Goal: Task Accomplishment & Management: Use online tool/utility

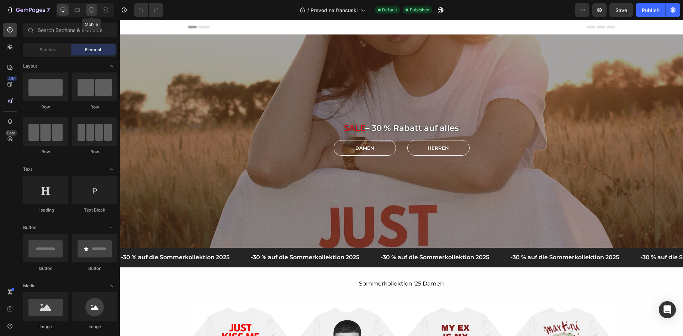
click at [92, 14] on div at bounding box center [91, 9] width 11 height 11
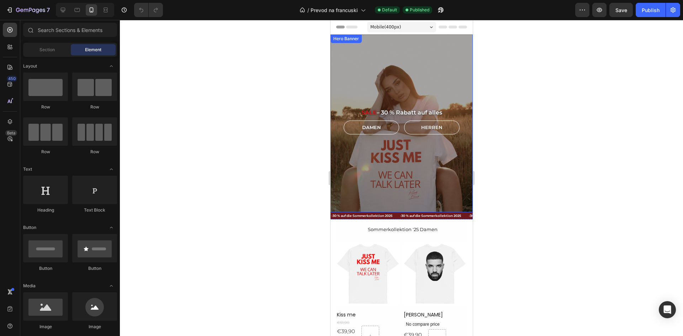
click at [393, 159] on div "Overlay" at bounding box center [401, 124] width 142 height 178
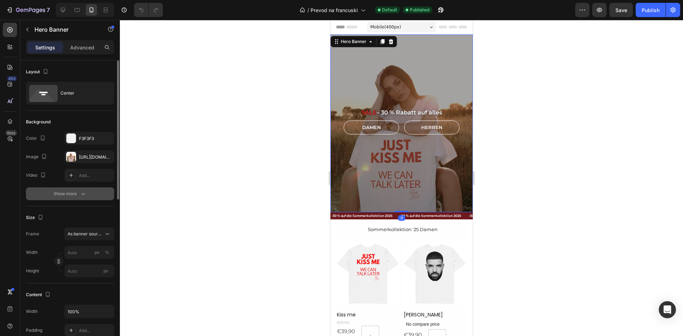
click at [68, 193] on div "Show more" at bounding box center [70, 193] width 33 height 7
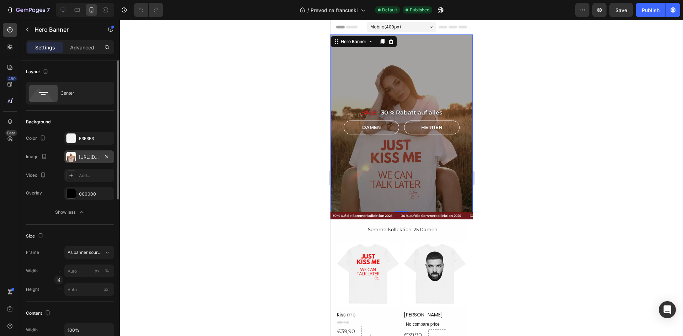
click at [90, 159] on div "[URL][DOMAIN_NAME]" at bounding box center [89, 157] width 21 height 6
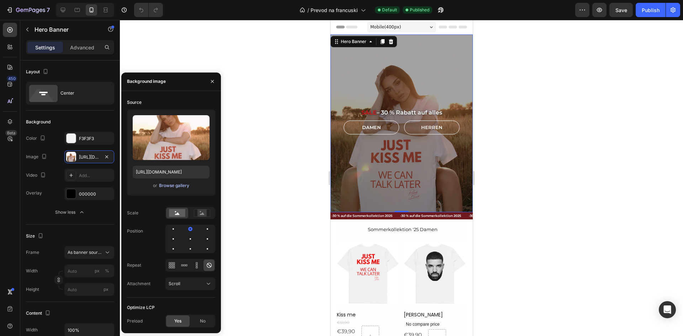
click at [177, 185] on div "Browse gallery" at bounding box center [174, 185] width 30 height 6
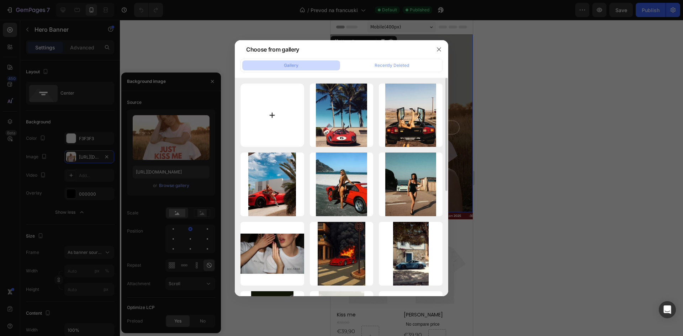
click at [269, 110] on input "file" at bounding box center [272, 116] width 64 height 64
type input "C:\fakepath\BF94E387-9016-471F-91EE-5CC47588E462.jpeg"
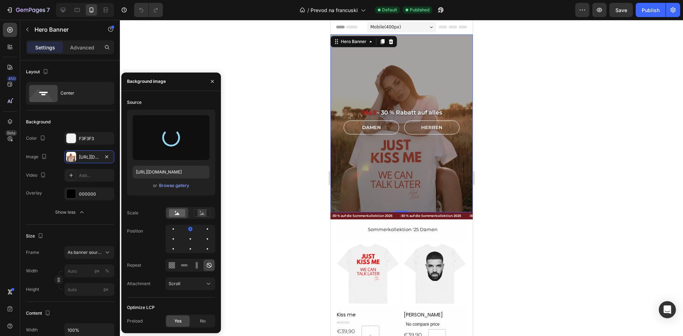
type input "[URL][DOMAIN_NAME]"
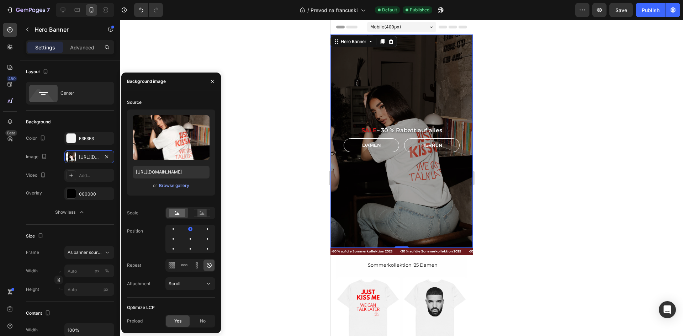
click at [531, 148] on div at bounding box center [401, 178] width 563 height 316
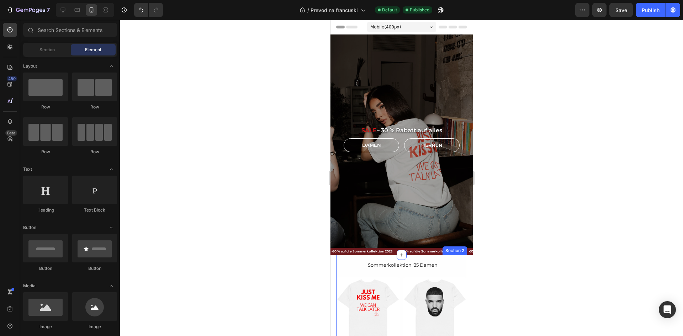
click at [454, 247] on div "Section 2" at bounding box center [454, 251] width 25 height 9
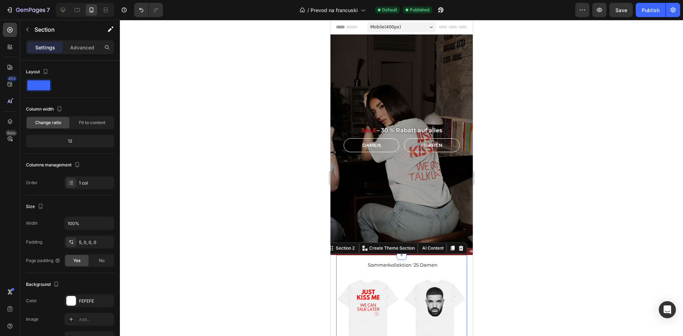
click at [534, 256] on div at bounding box center [401, 178] width 563 height 316
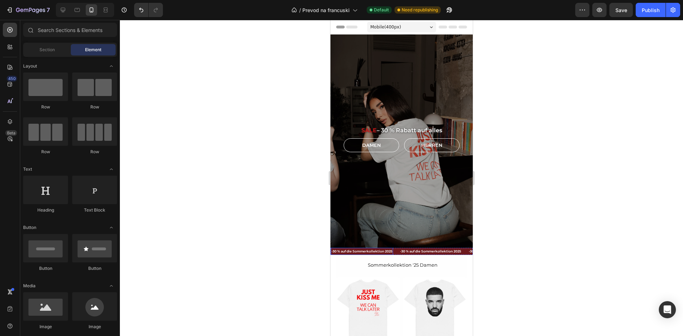
click at [364, 249] on p "-30 % auf die Sommerkollektion 2025" at bounding box center [361, 252] width 61 height 6
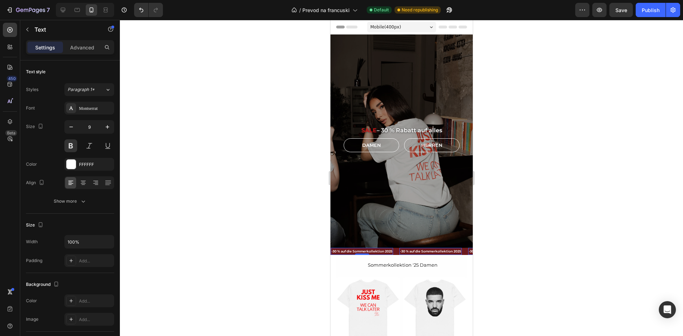
click at [403, 249] on p "-30 % auf die Sommerkollektion 2025" at bounding box center [430, 252] width 61 height 6
click at [535, 214] on div at bounding box center [401, 178] width 563 height 316
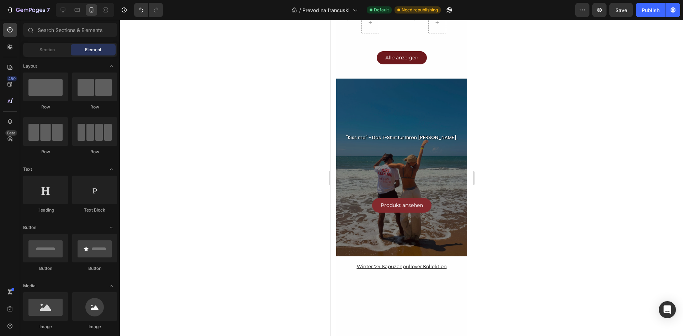
scroll to position [580, 0]
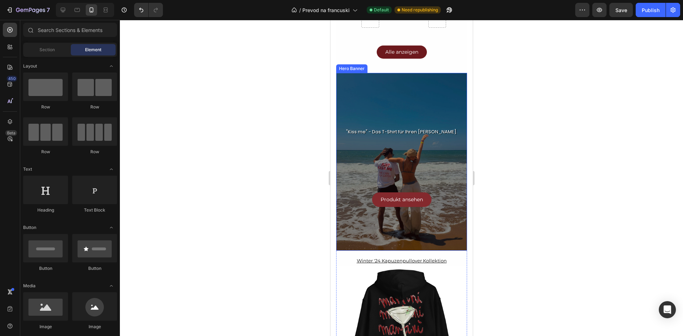
click at [451, 160] on div ""Kiss me" - Das T-Shirt für Ihren [PERSON_NAME]. Text Block Produkt ansehen But…" at bounding box center [401, 161] width 120 height 91
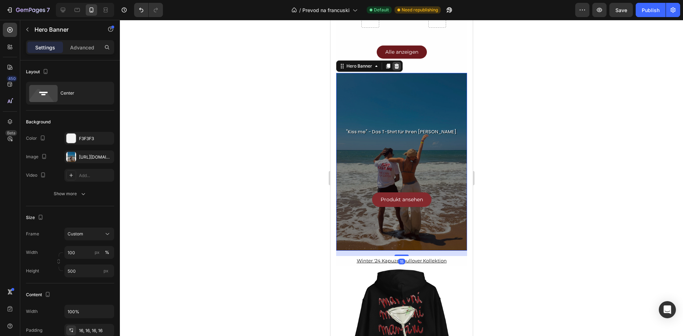
click at [399, 62] on div at bounding box center [396, 66] width 9 height 9
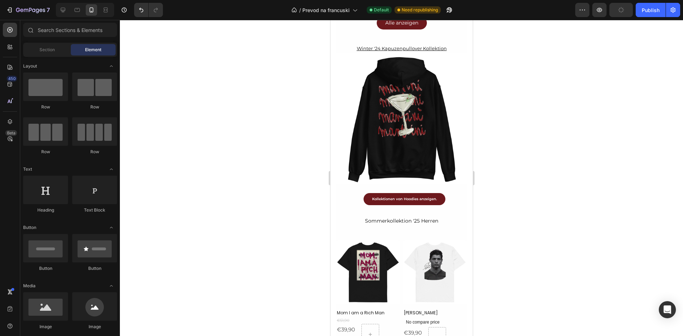
scroll to position [558, 0]
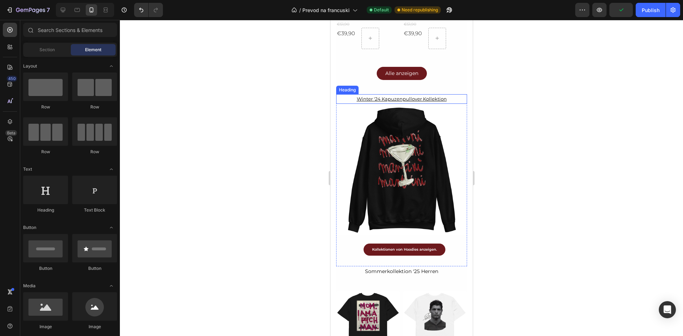
click at [386, 94] on h2 "Winter '24 Kapuzenpullover Kollektion" at bounding box center [401, 99] width 131 height 10
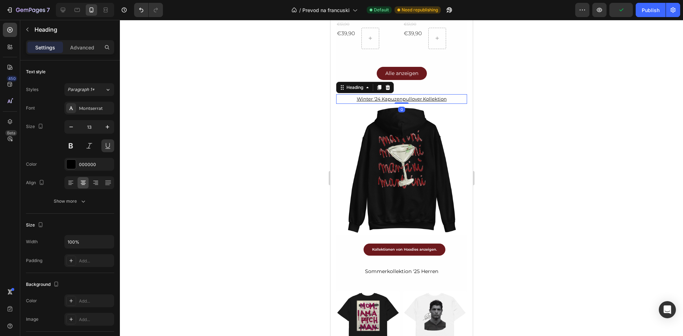
click at [354, 94] on h2 "Winter '24 Kapuzenpullover Kollektion" at bounding box center [401, 99] width 131 height 10
drag, startPoint x: 354, startPoint y: 92, endPoint x: 378, endPoint y: 94, distance: 23.5
click at [378, 95] on p "Winter '24 Kapuzenpullover Kollektion" at bounding box center [400, 99] width 129 height 8
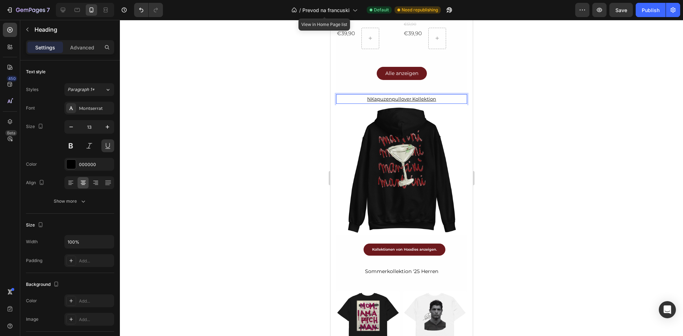
click at [413, 95] on p "NKapuzenpullover Kollektion" at bounding box center [400, 99] width 129 height 8
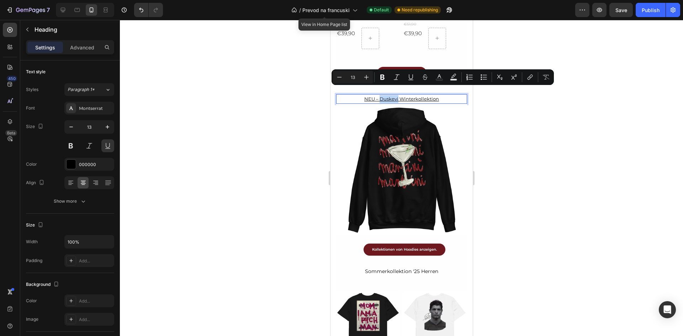
drag, startPoint x: 395, startPoint y: 93, endPoint x: 377, endPoint y: 92, distance: 17.8
click at [377, 95] on p "NEU – Duskevi Winterkollektion" at bounding box center [400, 99] width 129 height 8
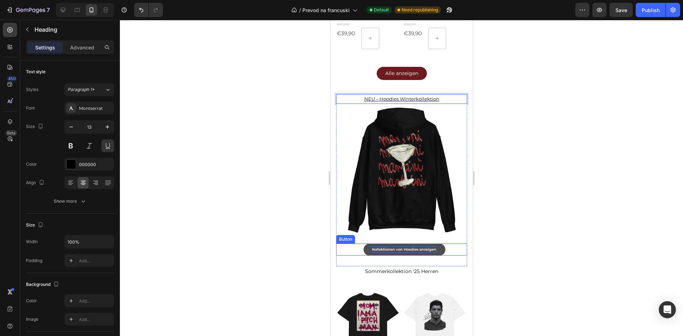
drag, startPoint x: 419, startPoint y: 235, endPoint x: 410, endPoint y: 235, distance: 8.5
click at [419, 247] on strong "Kollektionen von Hoodies anzeigen." at bounding box center [404, 249] width 65 height 5
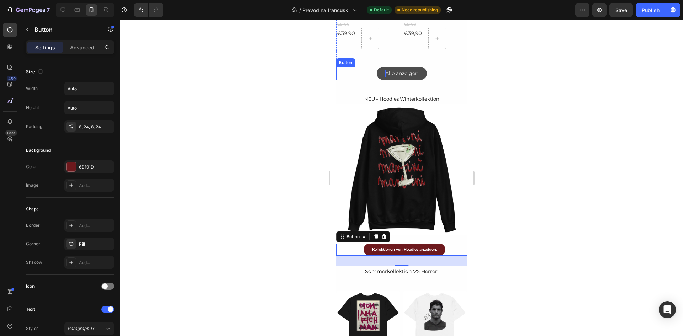
click at [412, 70] on p "Alle anzeigen" at bounding box center [401, 73] width 33 height 7
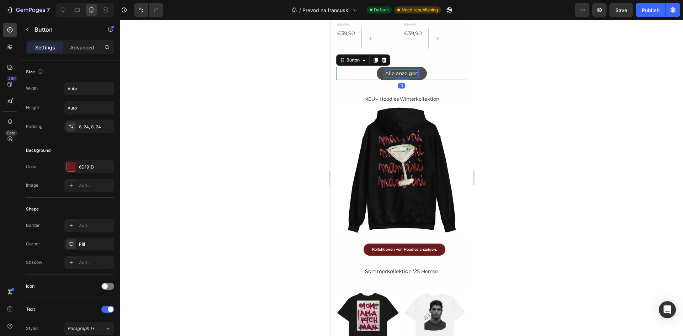
click at [409, 70] on p "Alle anzeigen" at bounding box center [401, 73] width 33 height 7
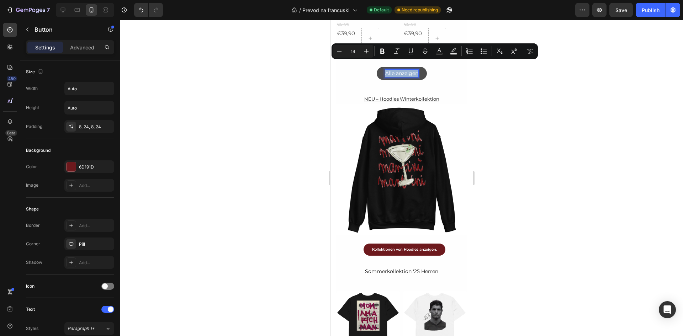
click at [409, 70] on p "Alle anzeigen" at bounding box center [401, 73] width 33 height 7
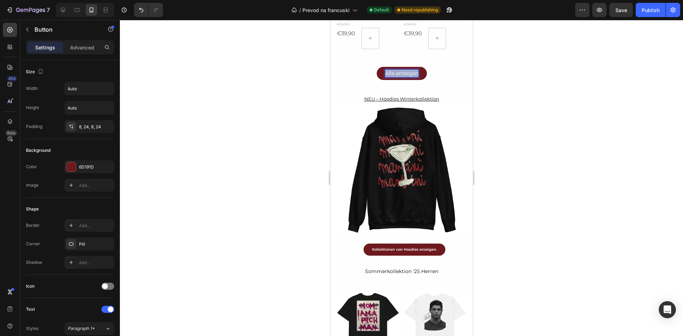
copy p "Alle anzeigen"
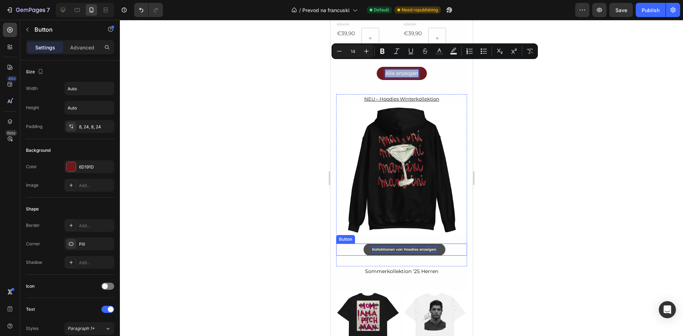
click at [412, 247] on strong "Kollektionen von Hoodies anzeigen." at bounding box center [404, 249] width 65 height 5
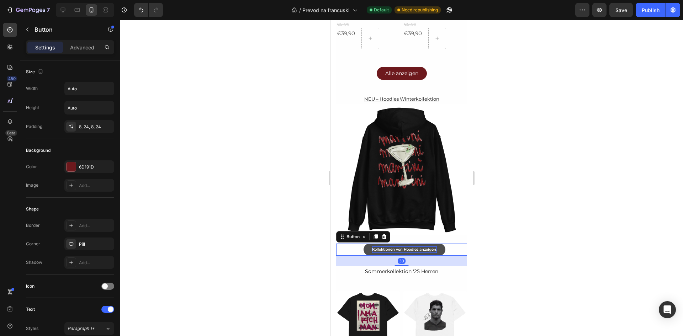
click at [412, 247] on strong "Kollektionen von Hoodies anzeigen." at bounding box center [404, 249] width 65 height 5
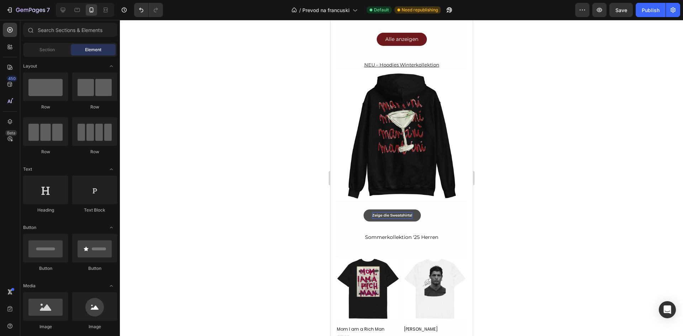
scroll to position [605, 0]
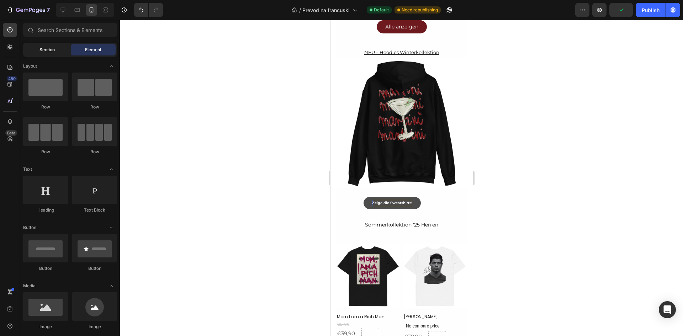
click at [49, 53] on div "Section" at bounding box center [47, 49] width 45 height 11
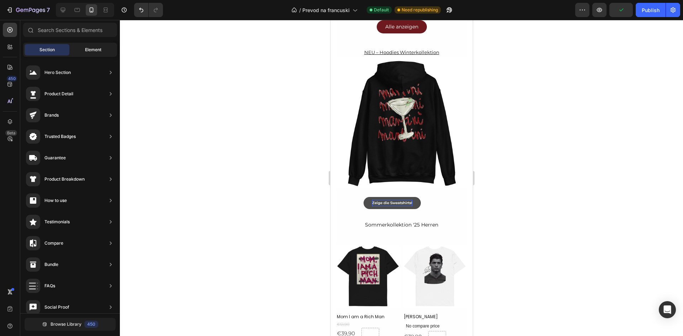
click at [84, 51] on div "Element" at bounding box center [93, 49] width 45 height 11
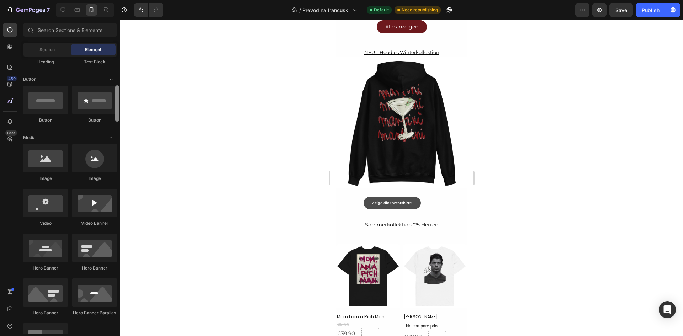
scroll to position [157, 0]
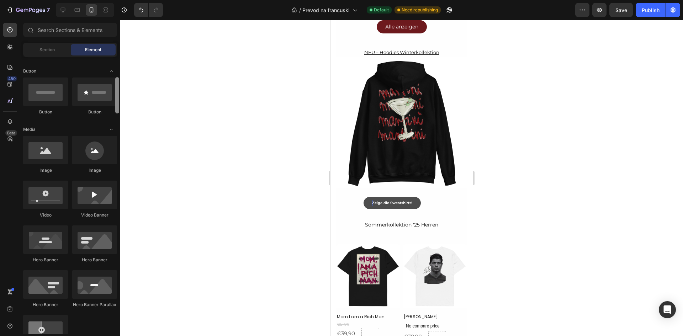
drag, startPoint x: 118, startPoint y: 88, endPoint x: 117, endPoint y: 108, distance: 20.7
click at [117, 108] on div at bounding box center [117, 95] width 4 height 36
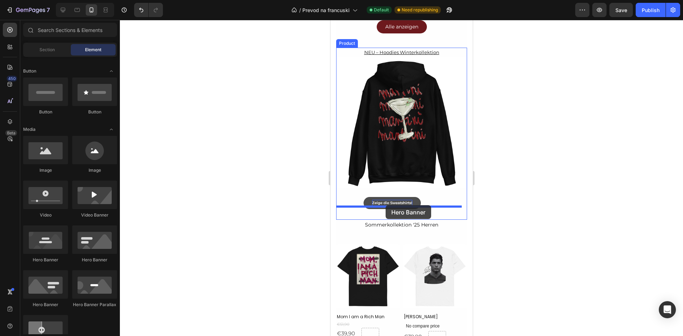
drag, startPoint x: 386, startPoint y: 269, endPoint x: 385, endPoint y: 205, distance: 63.3
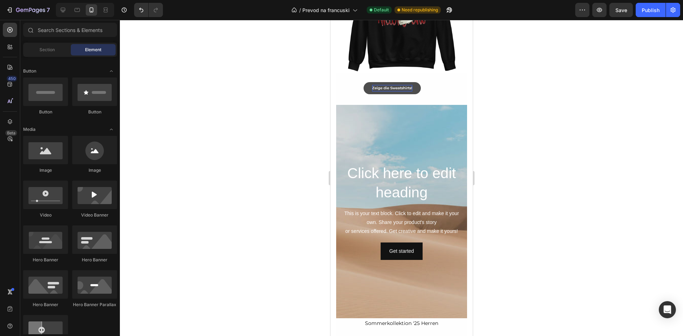
scroll to position [734, 0]
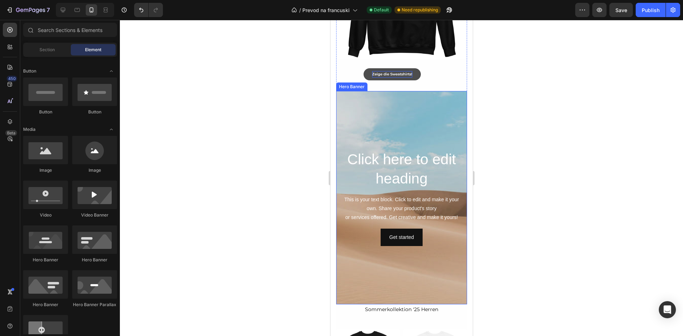
click at [404, 261] on div "Background Image" at bounding box center [401, 197] width 131 height 213
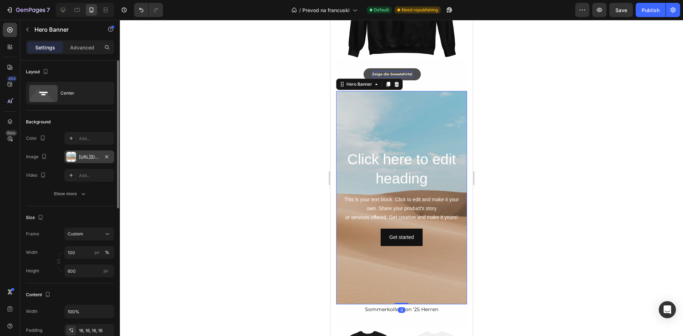
click at [78, 160] on div "[URL][DOMAIN_NAME]" at bounding box center [89, 156] width 50 height 13
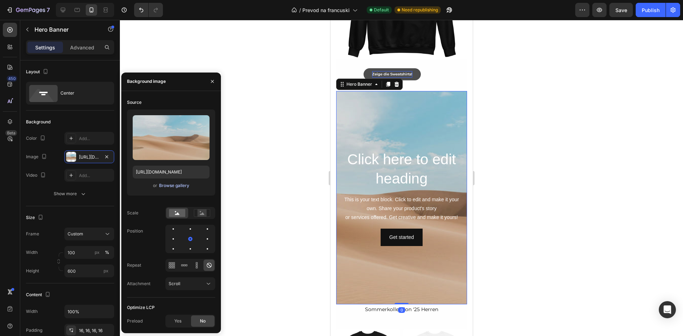
click at [185, 186] on div "Browse gallery" at bounding box center [174, 185] width 30 height 6
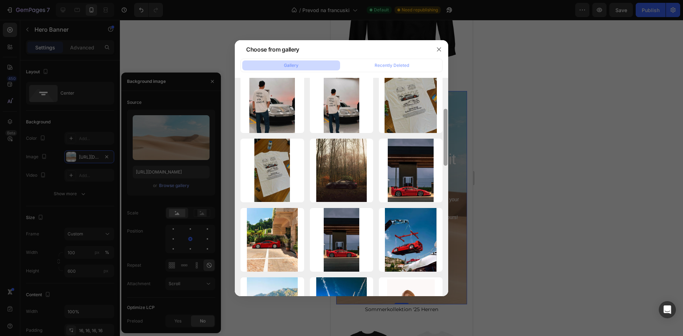
drag, startPoint x: 444, startPoint y: 116, endPoint x: 445, endPoint y: 353, distance: 236.9
click at [445, 0] on html "7 Version history / Prevod na francuski Default Need republishing Preview Save …" at bounding box center [341, 0] width 683 height 0
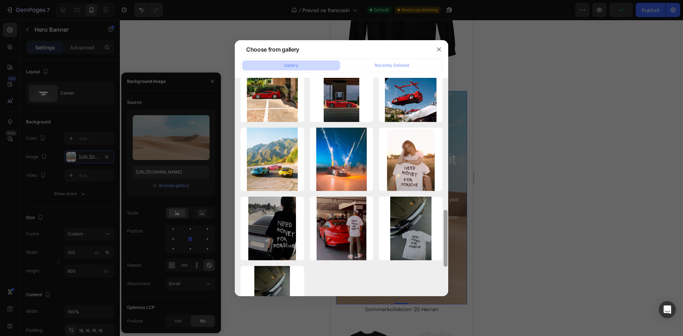
scroll to position [618, 0]
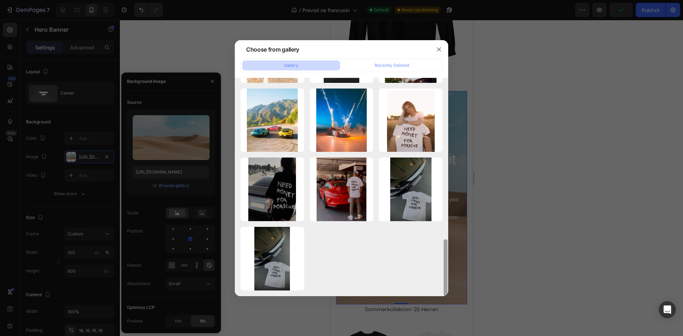
drag, startPoint x: 446, startPoint y: 225, endPoint x: 440, endPoint y: 291, distance: 66.1
click at [440, 291] on div "BF94E387-9016-471F-9...62.jpeg 1776.44 kb download - [DATE]...67.jpeg 114.06 kb…" at bounding box center [341, 187] width 213 height 218
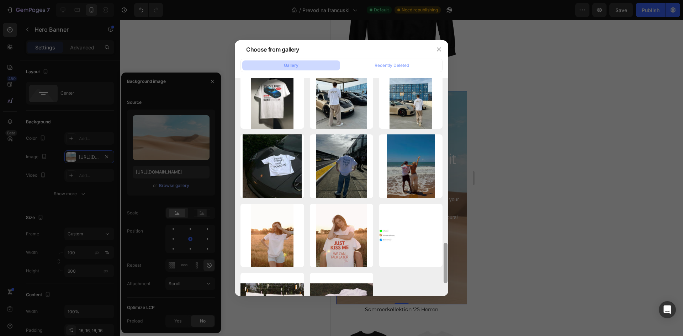
scroll to position [940, 0]
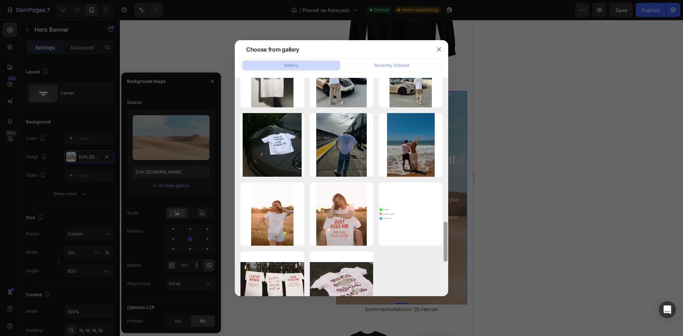
drag, startPoint x: 446, startPoint y: 227, endPoint x: 444, endPoint y: 272, distance: 45.2
click at [444, 271] on div at bounding box center [445, 162] width 5 height 218
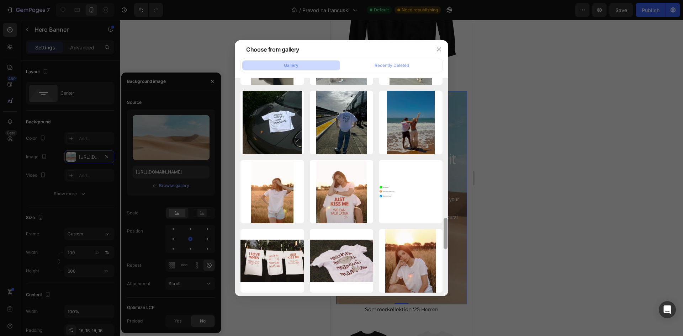
drag, startPoint x: 446, startPoint y: 226, endPoint x: 446, endPoint y: 229, distance: 3.6
click at [446, 229] on div at bounding box center [446, 233] width 4 height 31
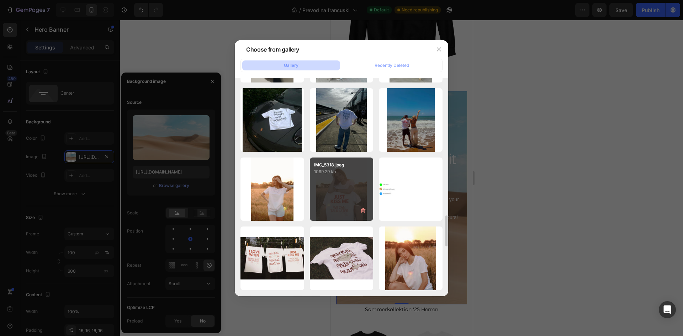
click at [344, 207] on div "IMG_5318.jpeg 1099.29 kb" at bounding box center [342, 190] width 64 height 64
type input "[URL][DOMAIN_NAME]"
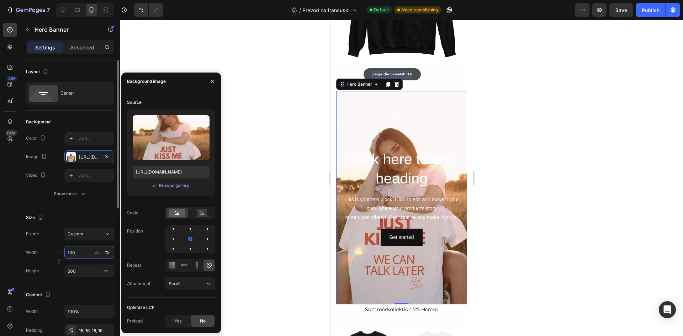
click at [84, 251] on input "100" at bounding box center [89, 252] width 50 height 13
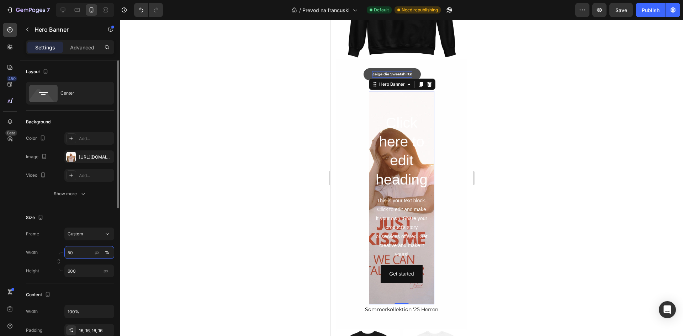
type input "5"
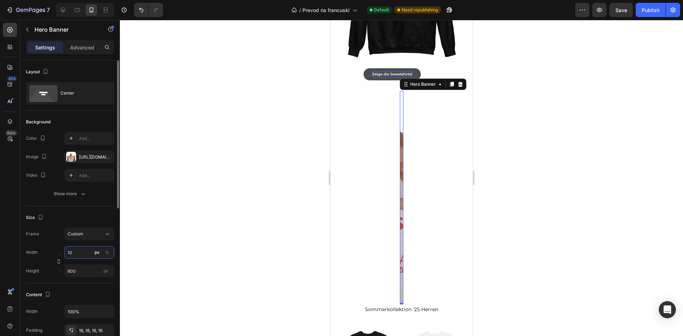
type input "100"
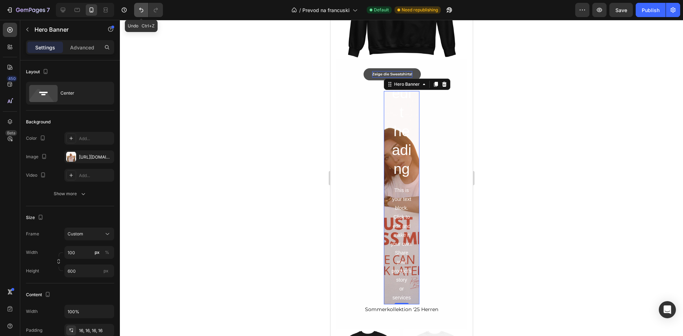
click at [144, 13] on icon "Undo/Redo" at bounding box center [141, 9] width 7 height 7
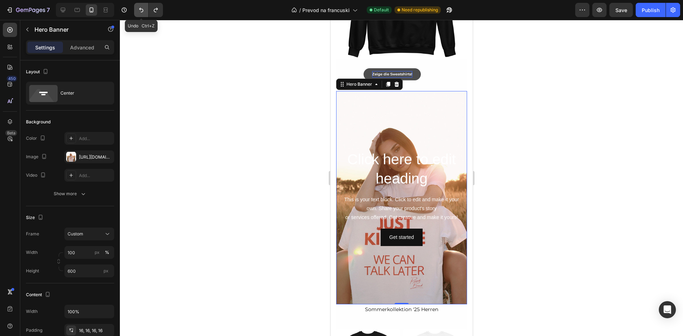
click at [144, 13] on icon "Undo/Redo" at bounding box center [141, 9] width 7 height 7
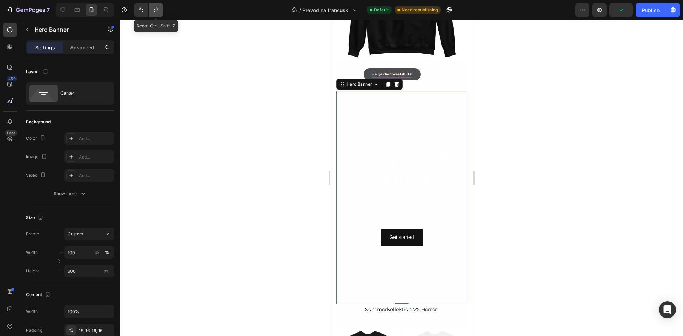
click at [154, 14] on button "Undo/Redo" at bounding box center [156, 10] width 14 height 14
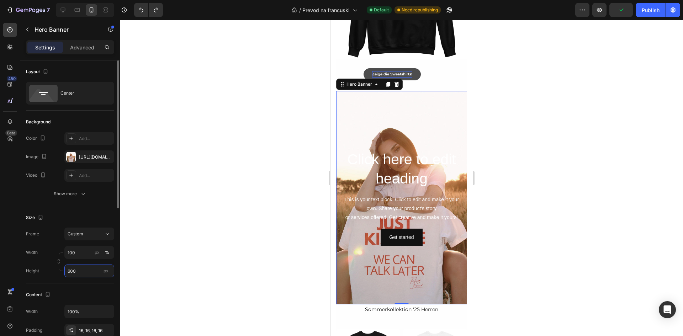
click at [84, 272] on input "600" at bounding box center [89, 271] width 50 height 13
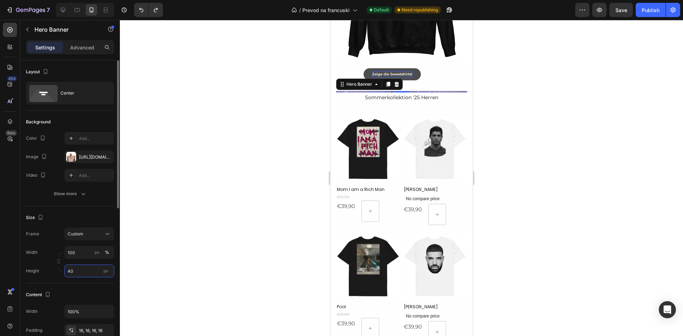
type input "400"
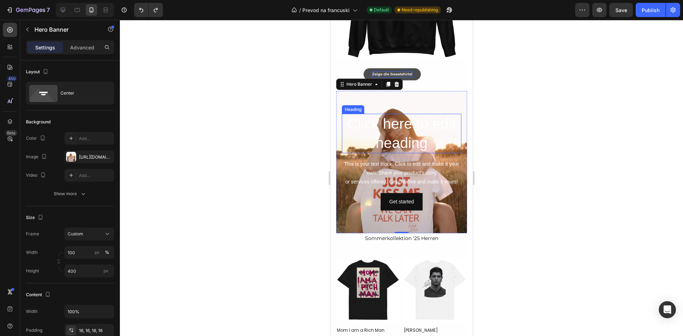
click at [416, 127] on h2 "Click here to edit heading" at bounding box center [401, 133] width 120 height 39
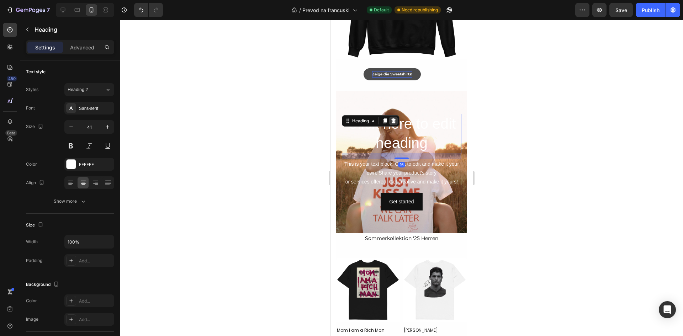
click at [396, 118] on icon at bounding box center [393, 121] width 6 height 6
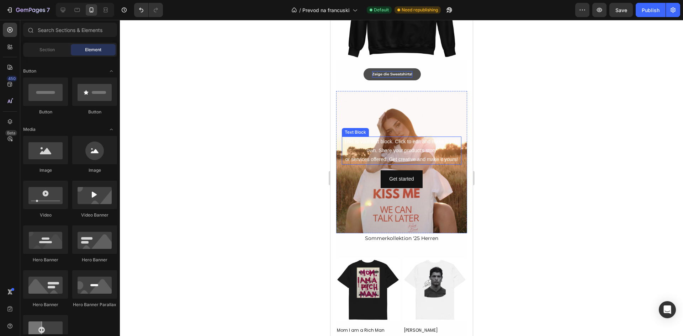
click at [402, 137] on div "This is your text block. Click to edit and make it your own. Share your product…" at bounding box center [401, 151] width 120 height 28
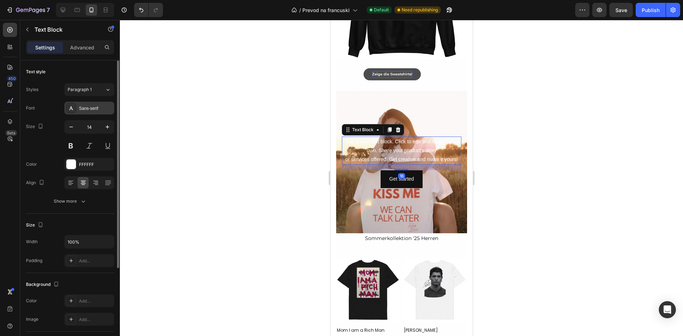
click at [90, 109] on div "Sans-serif" at bounding box center [95, 108] width 33 height 6
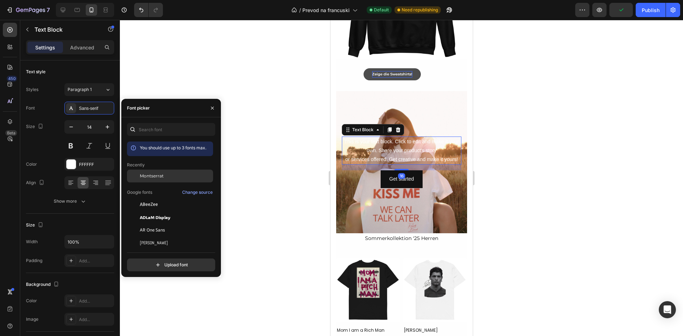
click at [162, 176] on span "Montserrat" at bounding box center [152, 176] width 24 height 6
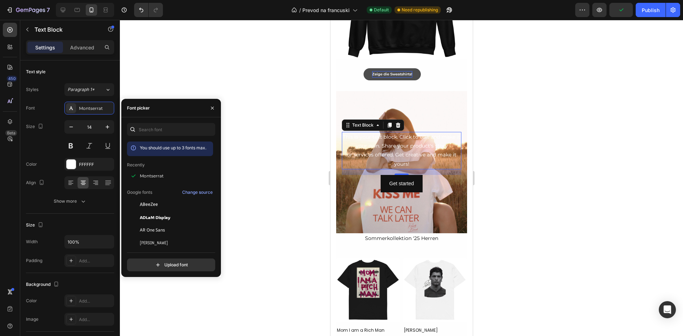
click at [392, 141] on div "This is your text block. Click to edit and make it your own. Share your product…" at bounding box center [401, 150] width 120 height 37
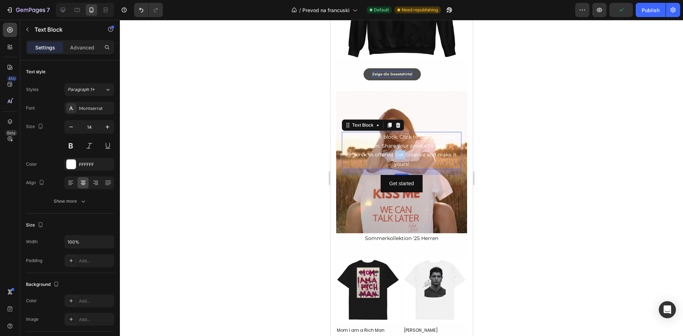
click at [392, 141] on p "This is your text block. Click to edit and make it your own. Share your product…" at bounding box center [401, 151] width 118 height 36
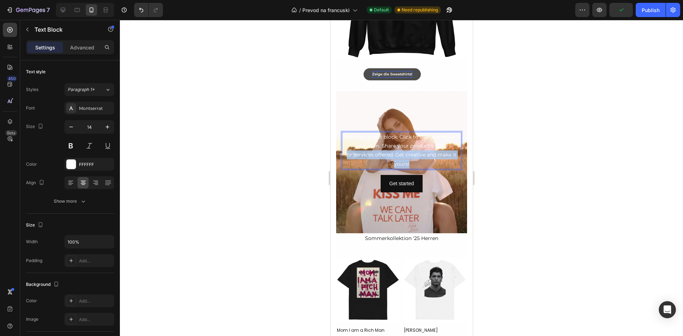
click at [392, 141] on p "This is your text block. Click to edit and make it your own. Share your product…" at bounding box center [401, 151] width 118 height 36
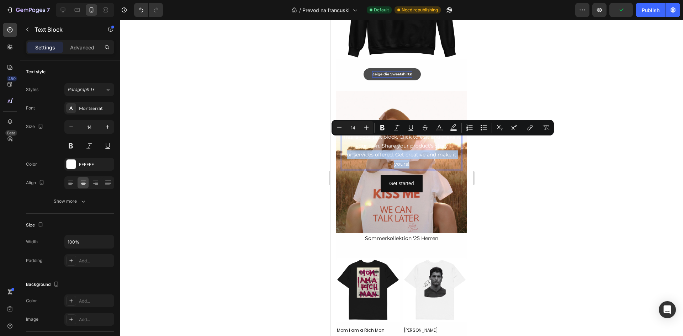
click at [392, 141] on p "This is your text block. Click to edit and make it your own. Share your product…" at bounding box center [401, 151] width 118 height 36
click at [342, 138] on p "This is your text block. Click to edit and make it your own. Share your product…" at bounding box center [401, 151] width 118 height 36
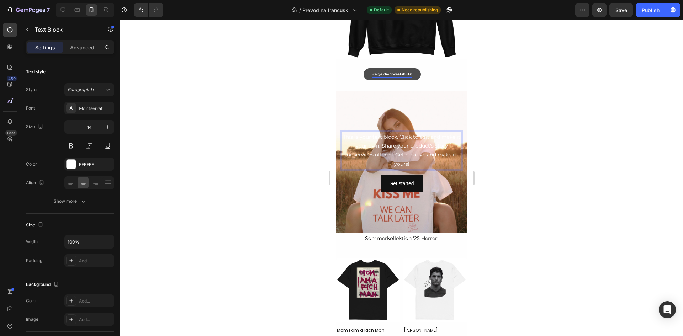
click at [352, 133] on p "This is your text block. Click to edit and make it your own. Share your product…" at bounding box center [401, 151] width 118 height 36
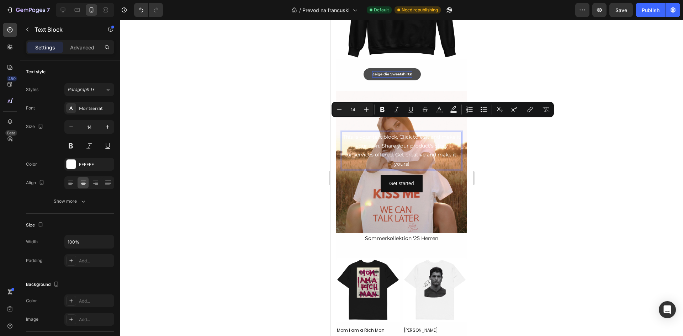
scroll to position [743, 0]
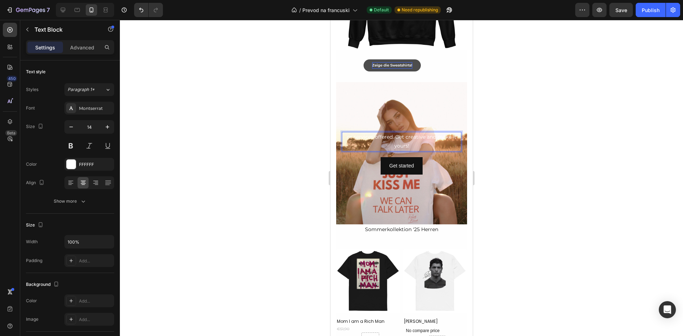
click at [397, 133] on p "or services offered. Get creative and make it yours!" at bounding box center [401, 142] width 118 height 18
click at [444, 137] on p "“Just kiss me, we can talk later“ -" at bounding box center [401, 141] width 118 height 9
click at [358, 133] on p "“Just kiss me, we can talk later“ - Ein Modell, das dir den Tag verschönert!" at bounding box center [401, 142] width 118 height 18
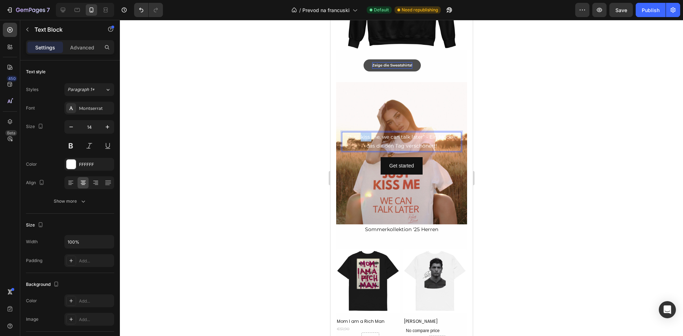
click at [358, 133] on p "“Just kiss me, we can talk later“ - Ein Modell, das dir den Tag verschönert!" at bounding box center [401, 142] width 118 height 18
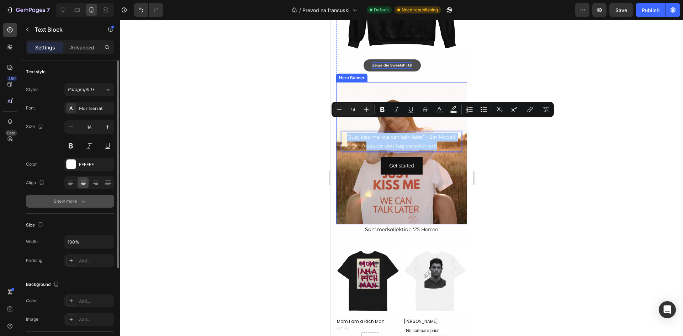
click at [79, 201] on div "Show more" at bounding box center [70, 201] width 33 height 7
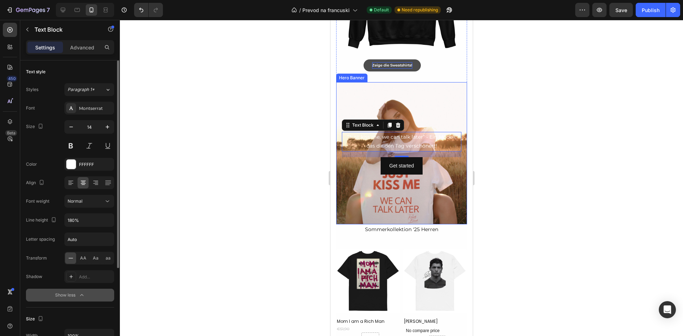
click at [75, 296] on div "Show less" at bounding box center [70, 295] width 30 height 7
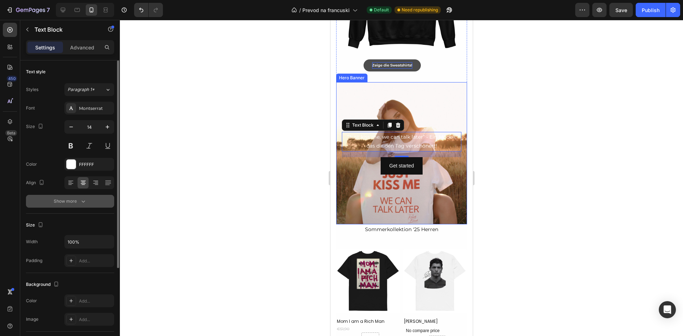
click at [76, 197] on button "Show more" at bounding box center [70, 201] width 88 height 13
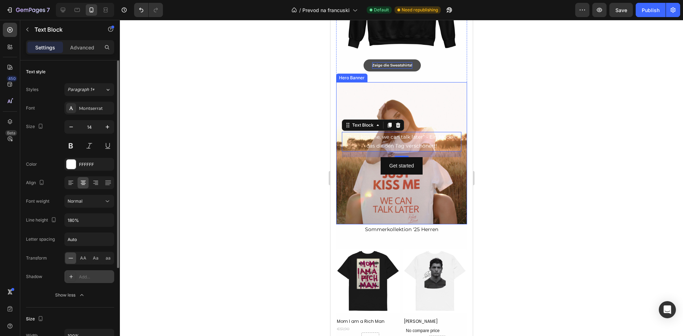
click at [80, 276] on div "Add..." at bounding box center [95, 277] width 33 height 6
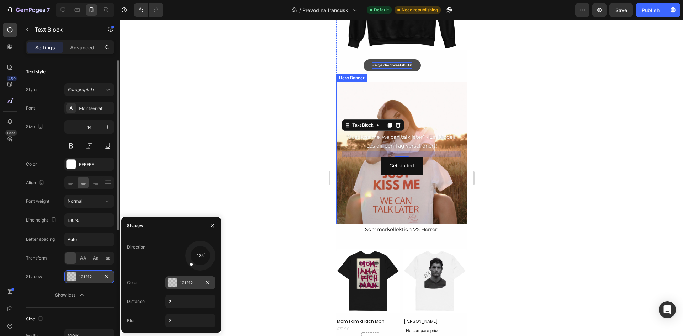
click at [177, 284] on div at bounding box center [172, 283] width 10 height 10
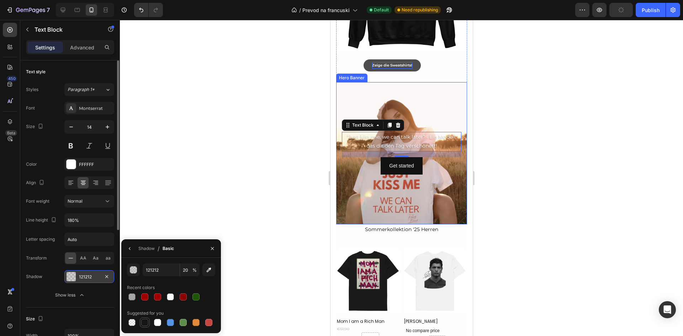
click at [145, 322] on div at bounding box center [144, 322] width 7 height 7
type input "151515"
type input "100"
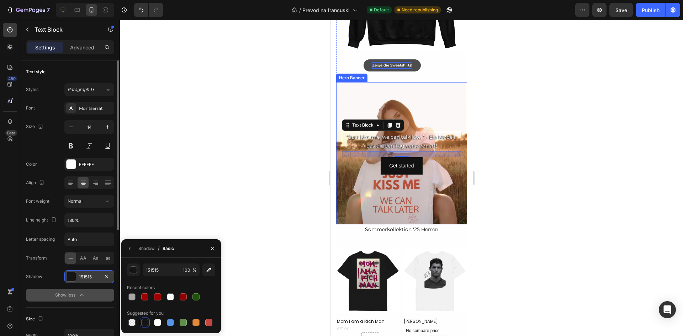
click at [98, 290] on button "Show less" at bounding box center [70, 295] width 88 height 13
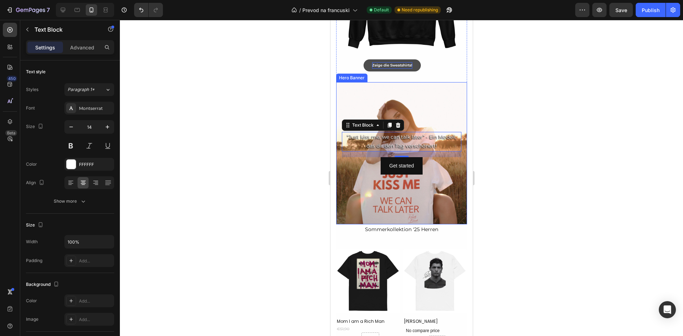
click at [272, 238] on div at bounding box center [401, 178] width 563 height 316
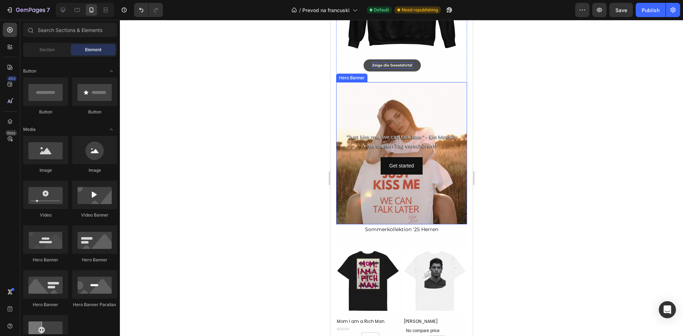
click at [380, 181] on div "Background Image" at bounding box center [401, 153] width 131 height 142
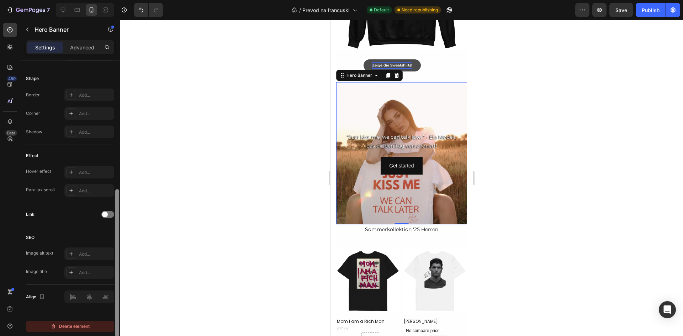
scroll to position [296, 0]
drag, startPoint x: 118, startPoint y: 156, endPoint x: 110, endPoint y: 317, distance: 161.0
click at [110, 322] on div "Layout Center Background The changes might be hidden by the video. Color Add...…" at bounding box center [70, 208] width 100 height 296
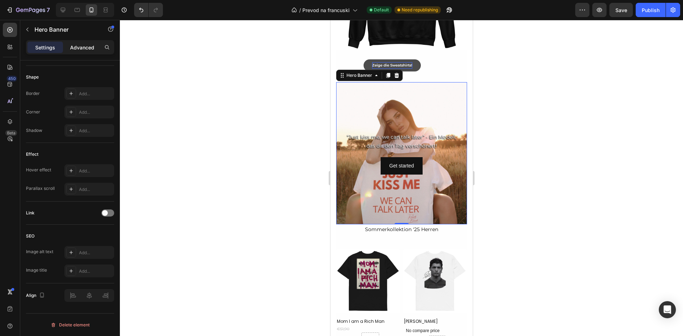
click at [92, 47] on p "Advanced" at bounding box center [82, 47] width 24 height 7
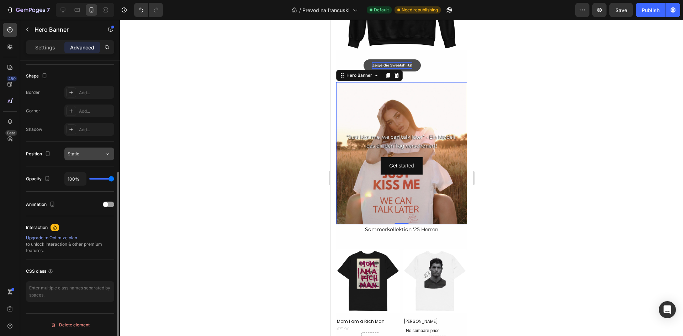
click at [101, 156] on div "Static" at bounding box center [86, 154] width 36 height 6
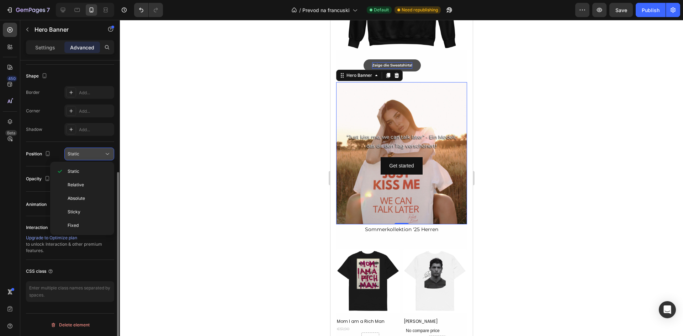
click at [82, 151] on div "Static" at bounding box center [86, 154] width 36 height 6
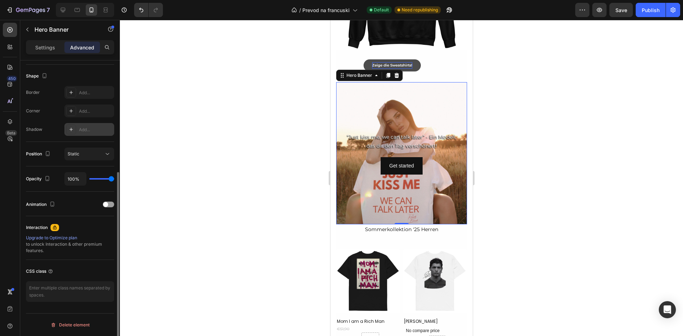
click at [81, 131] on div "Add..." at bounding box center [95, 130] width 33 height 6
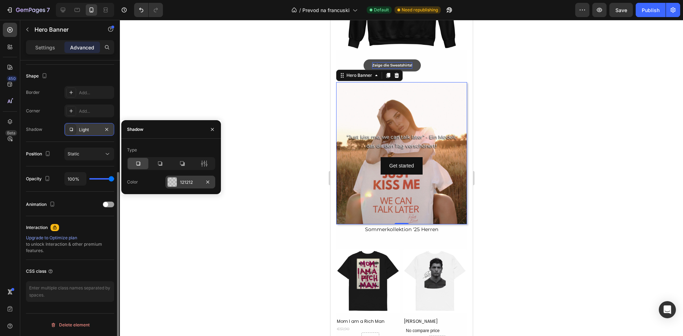
click at [173, 184] on div at bounding box center [172, 181] width 9 height 9
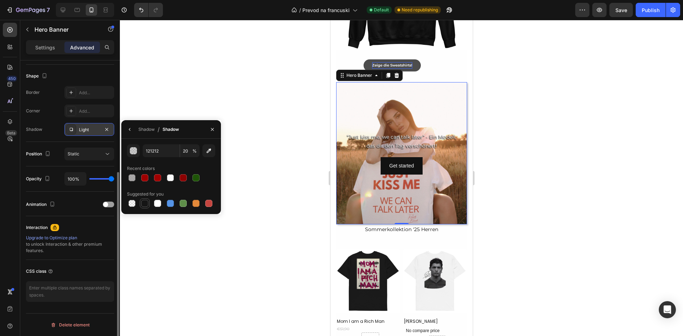
click at [147, 206] on div at bounding box center [144, 203] width 7 height 7
type input "151515"
type input "100"
click at [137, 6] on button "Undo/Redo" at bounding box center [141, 10] width 14 height 14
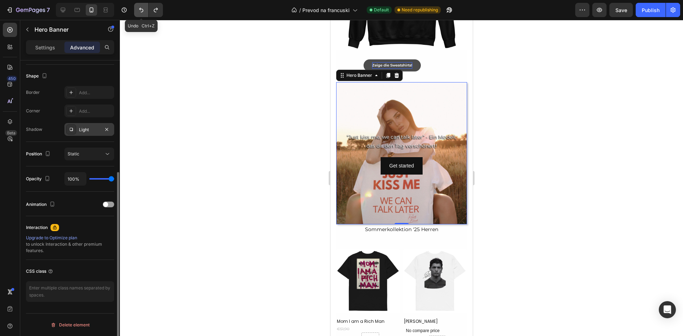
click at [138, 8] on icon "Undo/Redo" at bounding box center [141, 9] width 7 height 7
click at [47, 51] on p "Settings" at bounding box center [45, 47] width 20 height 7
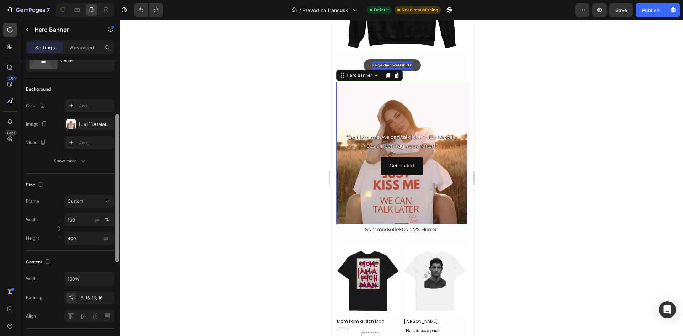
scroll to position [0, 0]
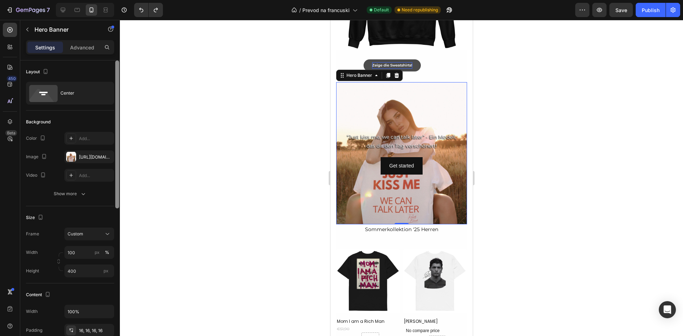
drag, startPoint x: 118, startPoint y: 167, endPoint x: 112, endPoint y: 60, distance: 106.5
click at [112, 60] on div "Layout Center Background The changes might be hidden by the video. Color Add...…" at bounding box center [70, 208] width 100 height 296
click at [81, 160] on div "[URL][DOMAIN_NAME]" at bounding box center [89, 157] width 21 height 6
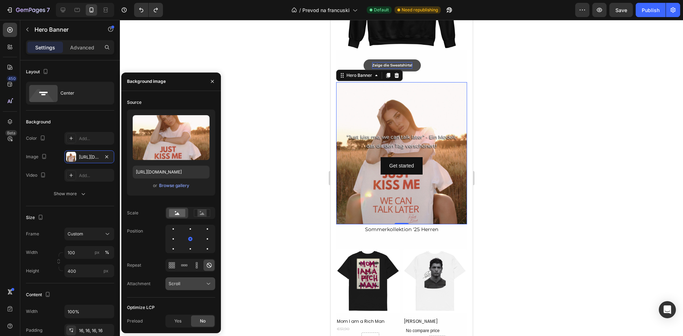
click at [189, 285] on div "Scroll" at bounding box center [187, 284] width 36 height 6
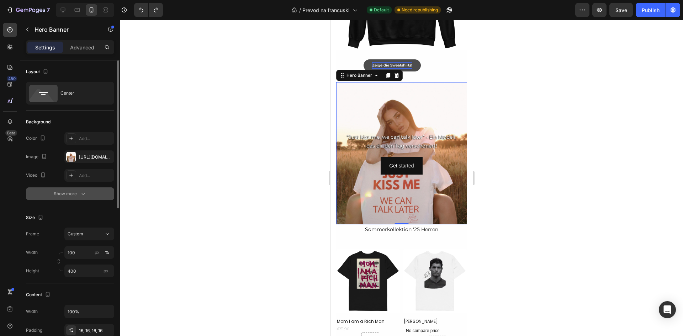
click at [72, 196] on div "Show more" at bounding box center [70, 193] width 33 height 7
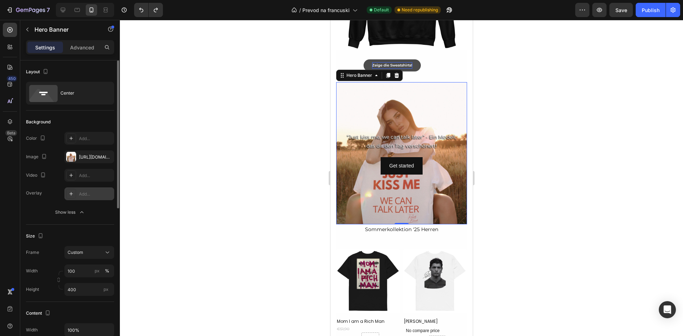
click at [82, 194] on div "Add..." at bounding box center [95, 194] width 33 height 6
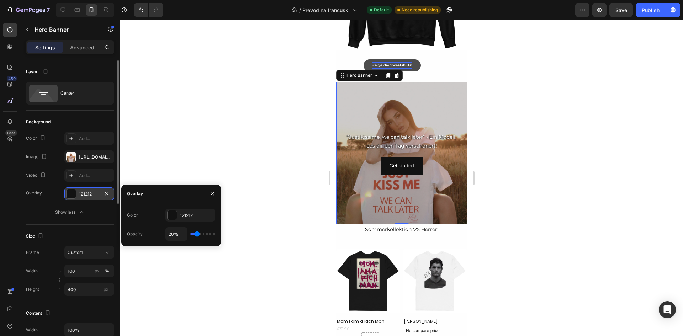
type input "24%"
type input "24"
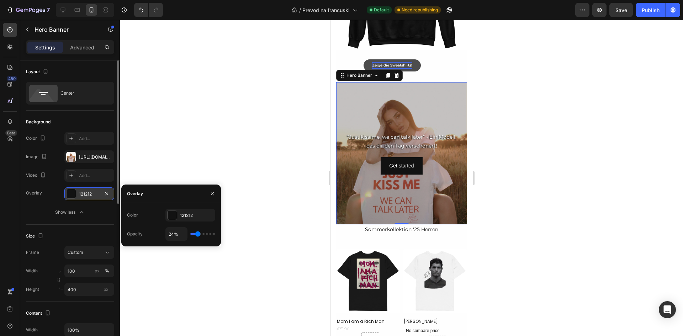
type input "26%"
type input "26"
type input "28%"
type input "28"
type input "30%"
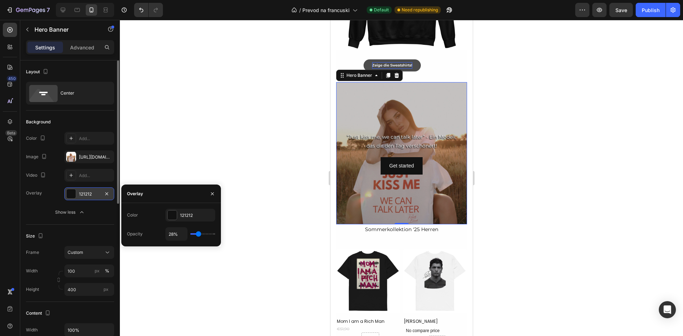
type input "30"
type input "35%"
type input "35"
type input "37%"
type input "37"
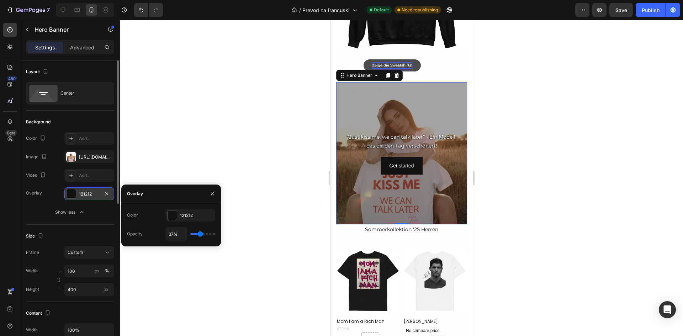
type input "39%"
type input "39"
type input "41%"
type input "41"
type input "43%"
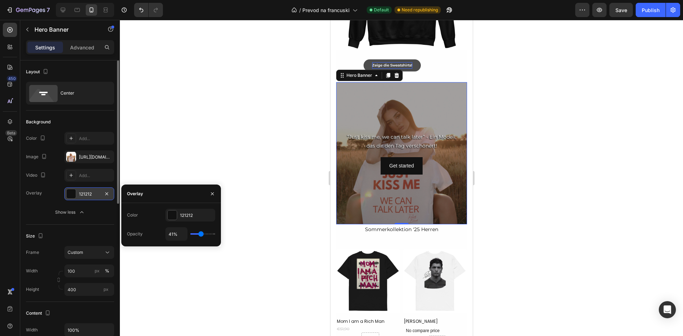
type input "43"
type input "44%"
type input "44"
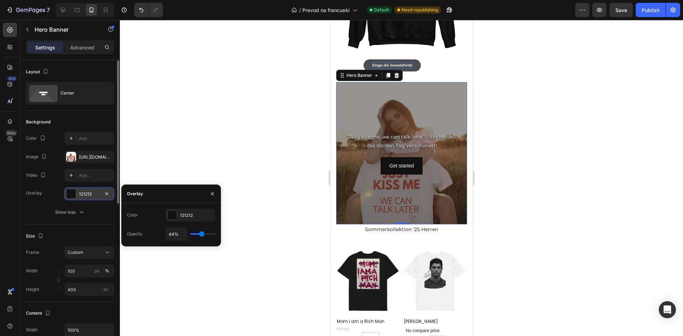
type input "43%"
type input "43"
type input "41%"
type input "41"
type input "39%"
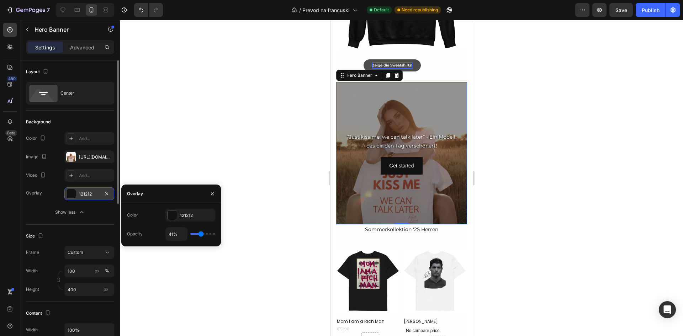
type input "39"
type input "37%"
type input "37"
type input "35%"
type input "35"
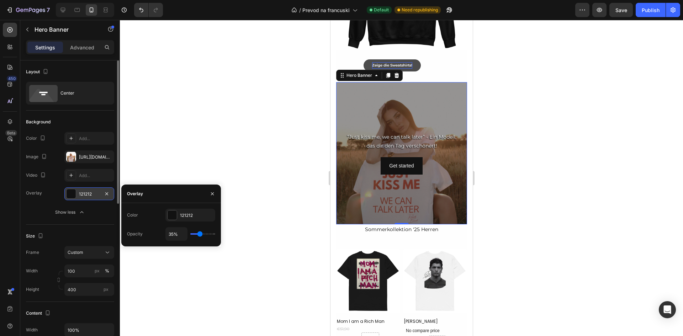
type input "33%"
type input "33"
type input "31%"
type input "31"
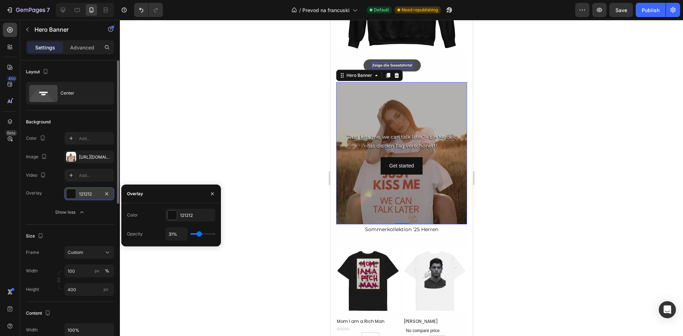
type input "30%"
type input "30"
type input "28%"
type input "28"
type input "26%"
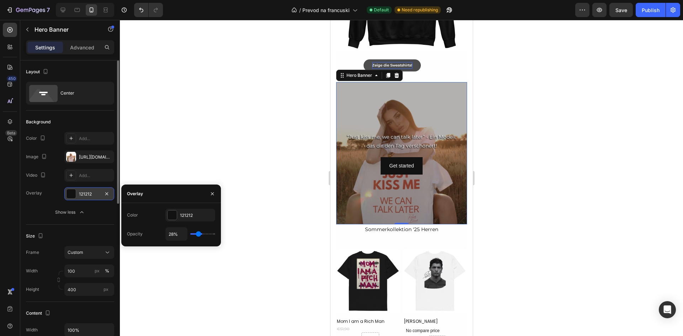
type input "26"
type input "24%"
type input "24"
type input "22%"
type input "22"
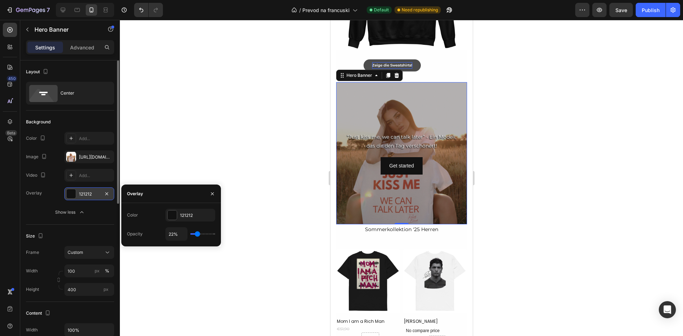
type input "20%"
type input "20"
type input "19%"
type input "19"
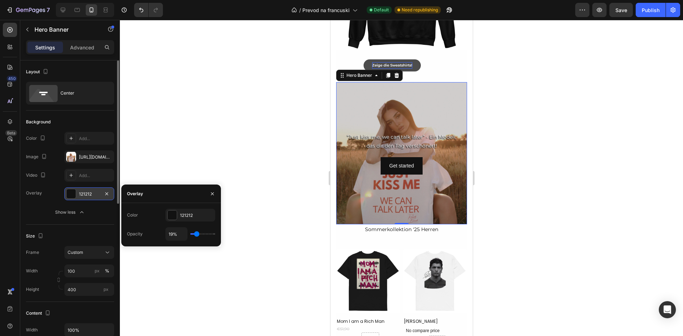
type input "17%"
type input "17"
type input "15%"
type input "15"
type input "13%"
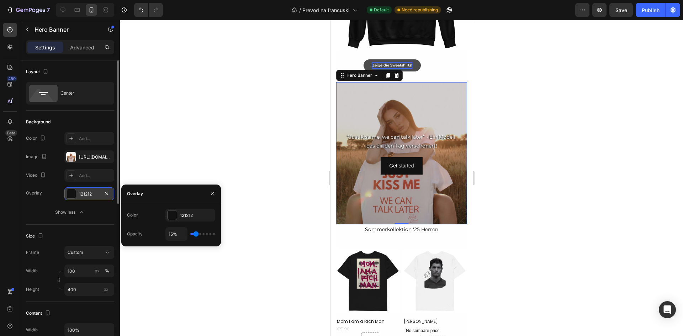
type input "13"
type input "11%"
type input "11"
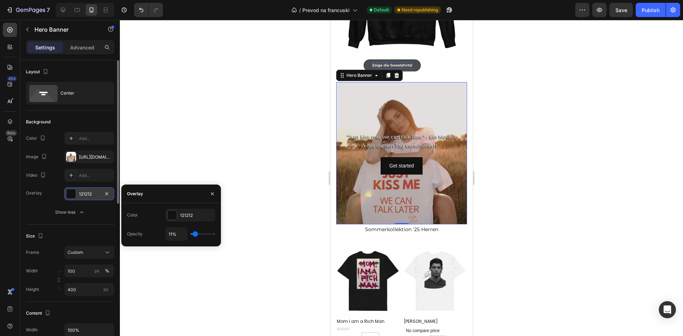
type input "13%"
type input "13"
type input "15%"
type input "15"
type input "17%"
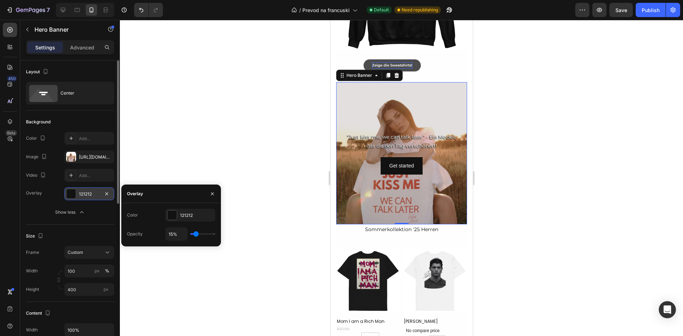
type input "17"
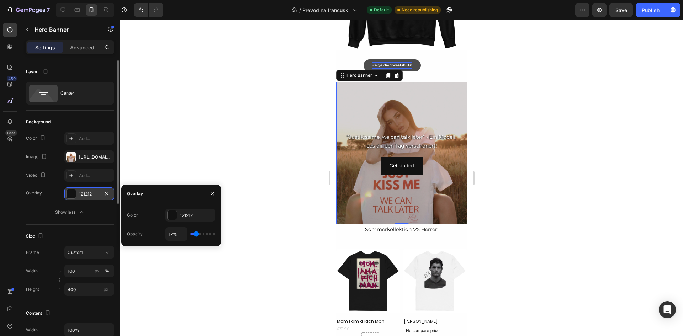
type input "15%"
type input "15"
click at [196, 235] on input "range" at bounding box center [202, 233] width 25 height 1
click at [224, 139] on div at bounding box center [401, 178] width 563 height 316
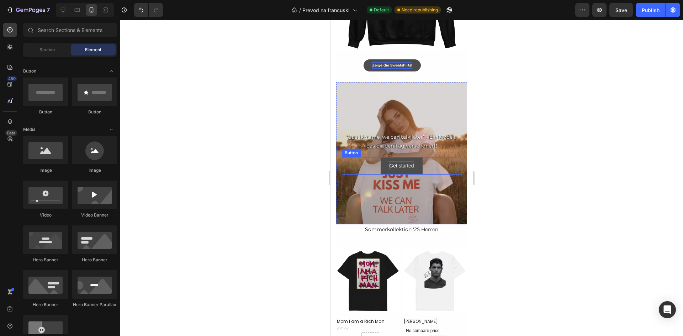
click at [405, 161] on div "Get started" at bounding box center [401, 165] width 25 height 9
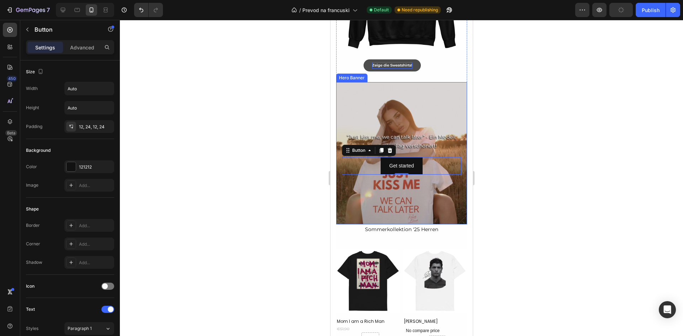
click at [398, 206] on div "Overlay" at bounding box center [401, 153] width 131 height 142
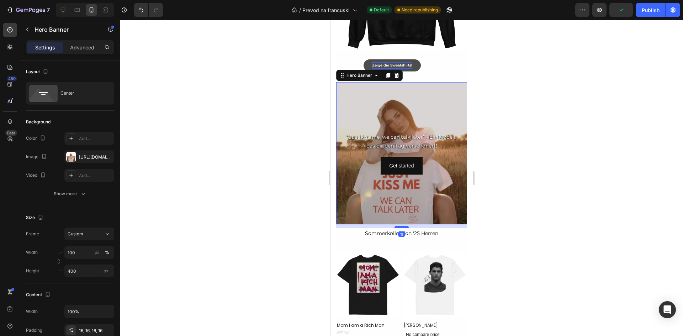
drag, startPoint x: 398, startPoint y: 210, endPoint x: 399, endPoint y: 214, distance: 3.9
click at [399, 226] on div at bounding box center [401, 227] width 14 height 2
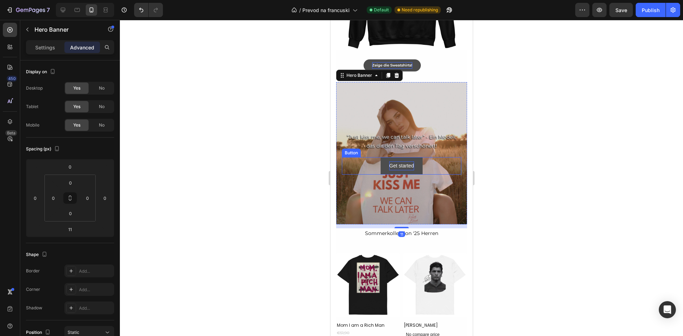
click at [400, 161] on div "Get started" at bounding box center [401, 165] width 25 height 9
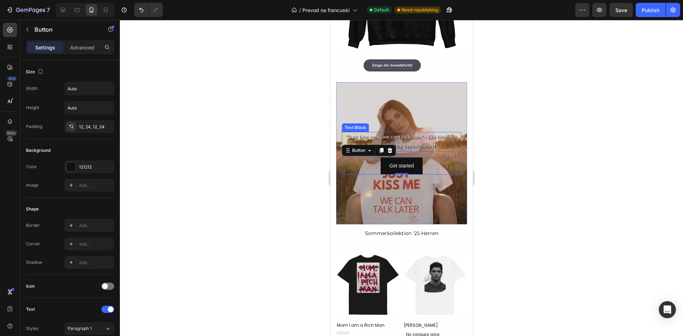
click at [405, 135] on p "“Just kiss me, we can talk later“ - Ein Modell, das dir den Tag verschönert!" at bounding box center [401, 142] width 118 height 18
click at [405, 133] on p "“Just kiss me, we can talk later“ - Ein Modell, das dir den Tag verschönert!" at bounding box center [401, 142] width 118 height 18
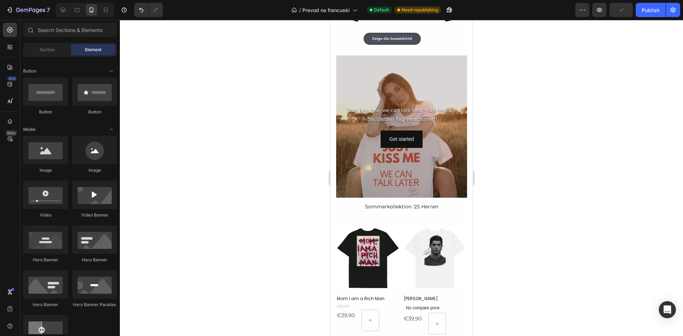
scroll to position [780, 0]
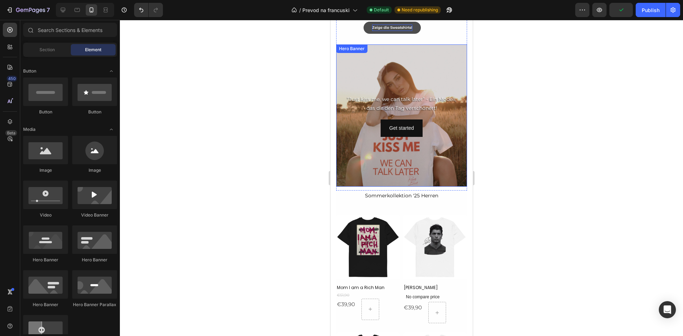
click at [411, 161] on div "Overlay" at bounding box center [401, 115] width 131 height 142
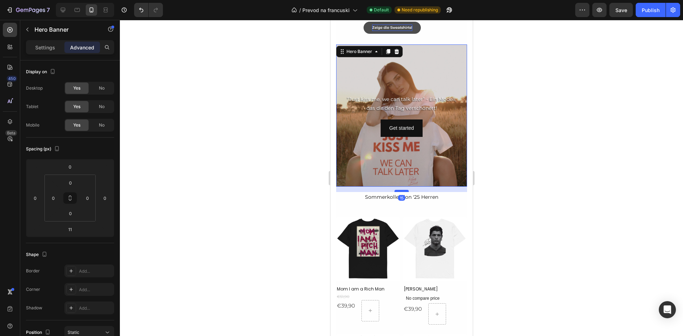
click at [402, 190] on div at bounding box center [401, 191] width 14 height 2
type input "15"
click at [414, 120] on button "Get started" at bounding box center [401, 128] width 42 height 17
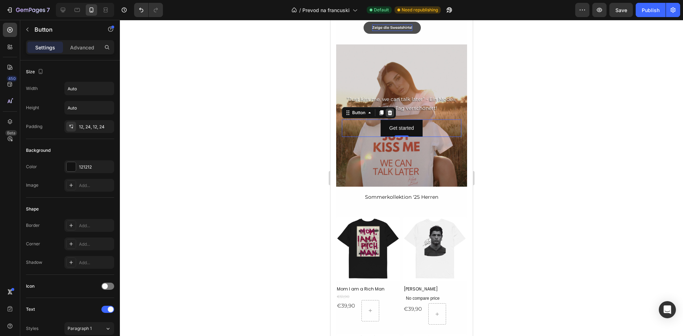
click at [389, 110] on icon at bounding box center [389, 112] width 5 height 5
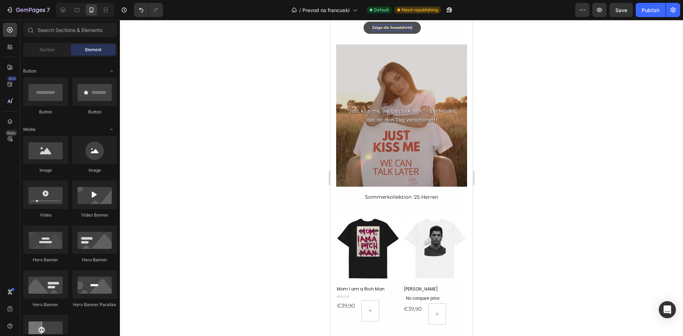
scroll to position [638, 0]
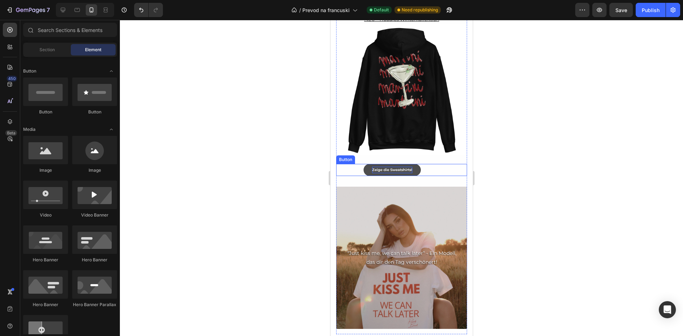
click at [414, 164] on link "Zeige die Sweatshirts!" at bounding box center [391, 170] width 57 height 12
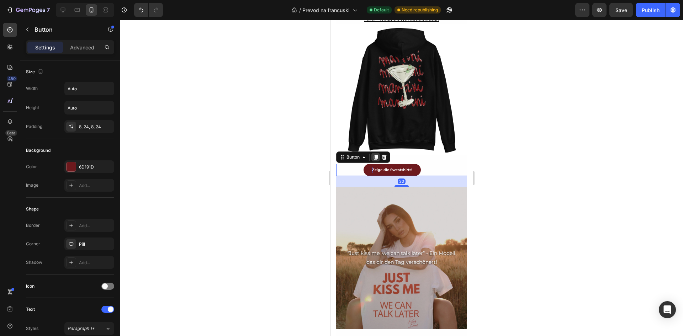
click at [374, 154] on icon at bounding box center [375, 157] width 6 height 6
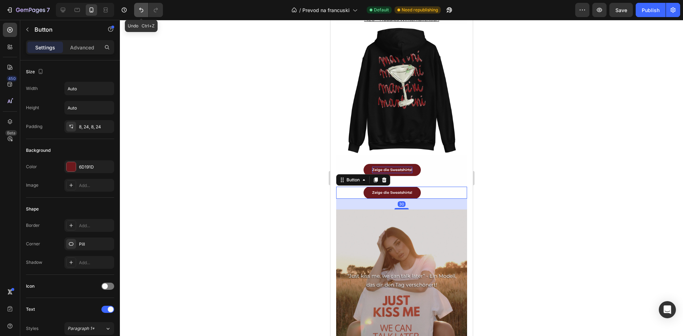
click at [139, 13] on icon "Undo/Redo" at bounding box center [141, 9] width 7 height 7
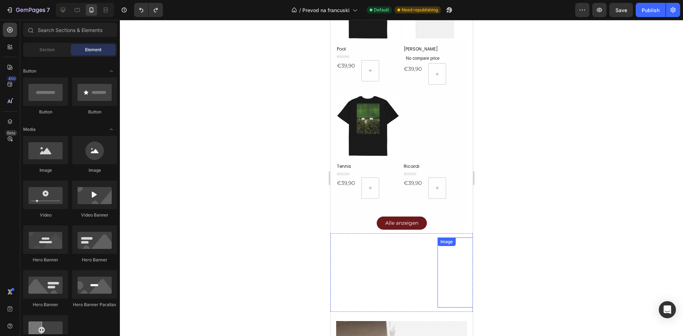
scroll to position [1116, 0]
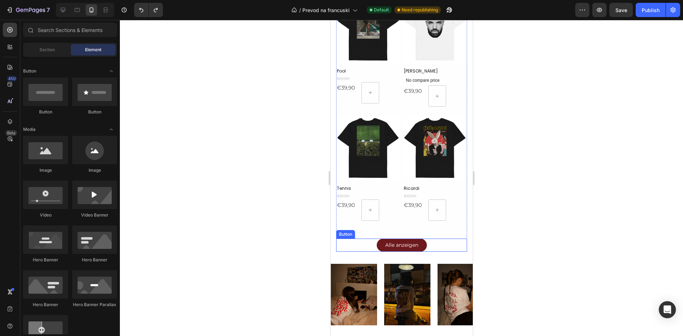
click at [427, 239] on div "Alle anzeigen Button" at bounding box center [401, 245] width 131 height 13
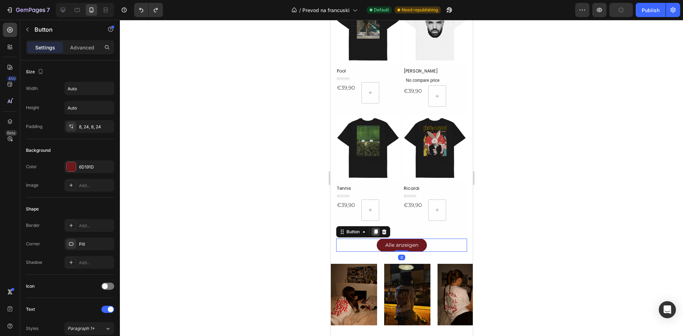
click at [377, 229] on icon at bounding box center [375, 231] width 4 height 5
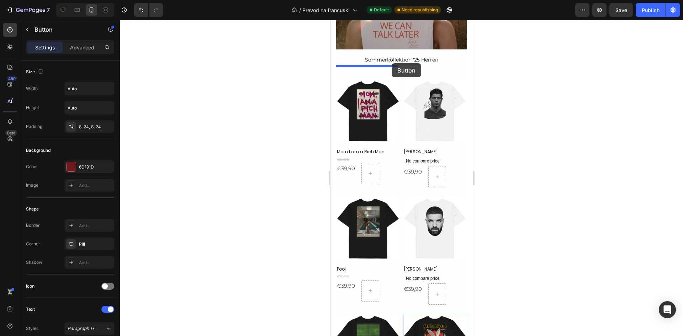
scroll to position [902, 0]
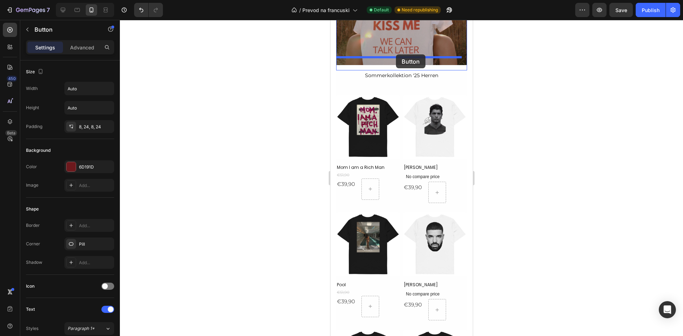
drag, startPoint x: 416, startPoint y: 238, endPoint x: 396, endPoint y: 54, distance: 185.1
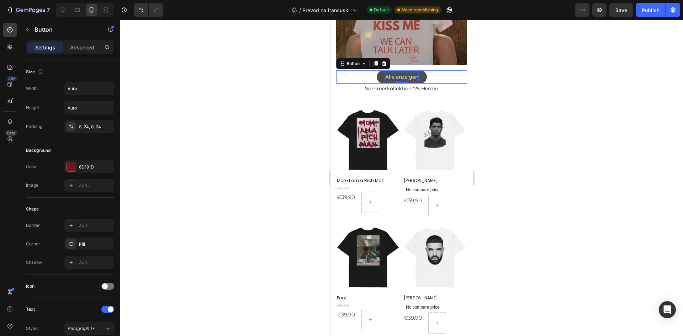
click at [399, 73] on p "Alle anzeigen" at bounding box center [401, 76] width 33 height 7
click at [525, 150] on div at bounding box center [401, 178] width 563 height 316
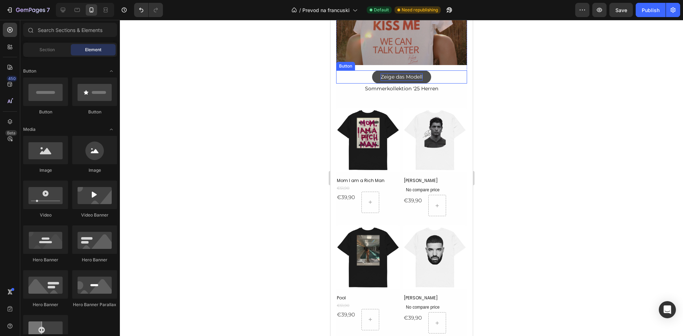
click at [432, 70] on div "Zeige das Modell Button" at bounding box center [401, 76] width 131 height 13
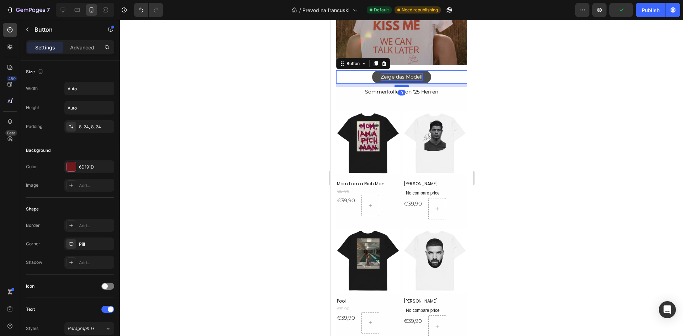
drag, startPoint x: 401, startPoint y: 69, endPoint x: 812, endPoint y: 100, distance: 412.3
click at [402, 85] on div at bounding box center [401, 86] width 14 height 2
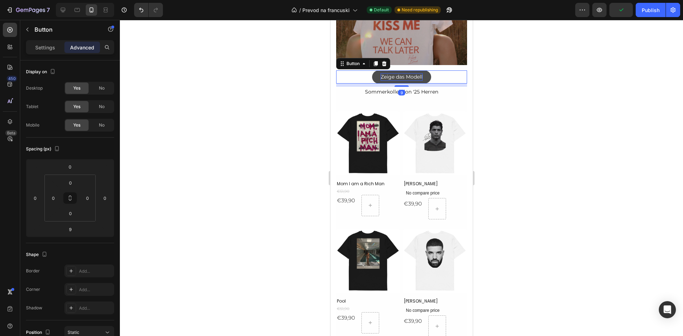
drag, startPoint x: 487, startPoint y: 81, endPoint x: 120, endPoint y: 39, distance: 369.1
click at [487, 81] on div at bounding box center [401, 178] width 563 height 316
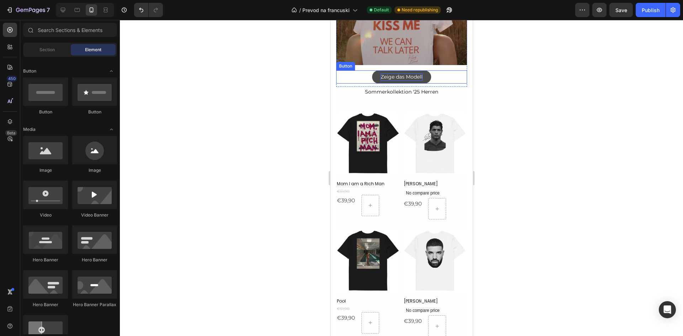
click at [440, 70] on div "Zeige das Modell Button" at bounding box center [401, 76] width 131 height 13
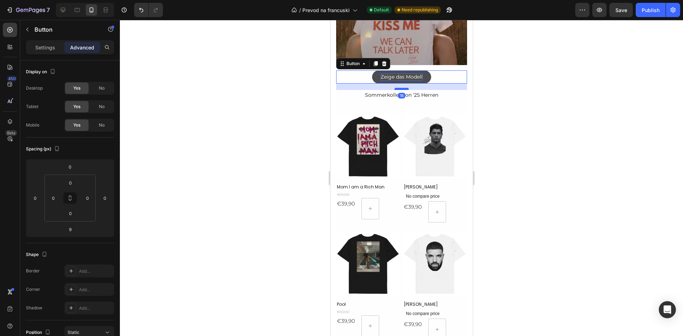
click at [403, 88] on div at bounding box center [401, 89] width 14 height 2
type input "18"
click at [531, 107] on div at bounding box center [401, 178] width 563 height 316
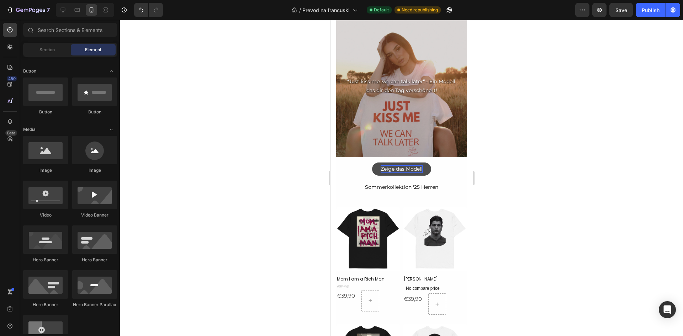
scroll to position [808, 0]
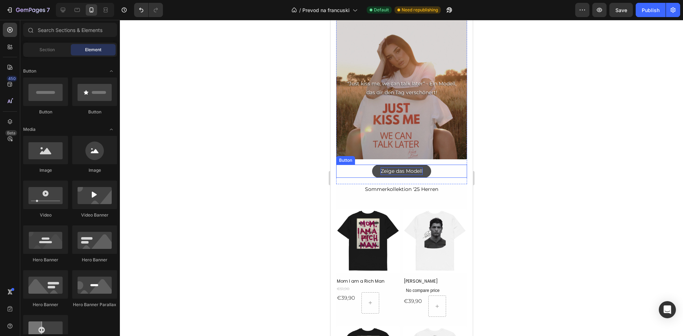
click at [424, 165] on link "Zeige das Modell" at bounding box center [401, 171] width 59 height 13
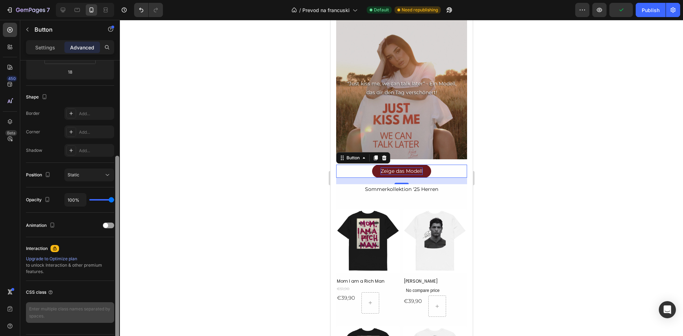
drag, startPoint x: 118, startPoint y: 215, endPoint x: 112, endPoint y: 310, distance: 95.1
click at [112, 312] on div "Display on Desktop Yes No Tablet Yes No Mobile Yes No Spacing (px) 0 0 18 0 0 0…" at bounding box center [70, 208] width 100 height 296
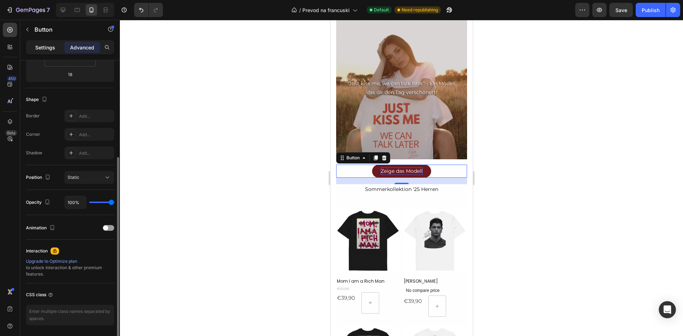
click at [56, 49] on div "Settings" at bounding box center [45, 47] width 36 height 11
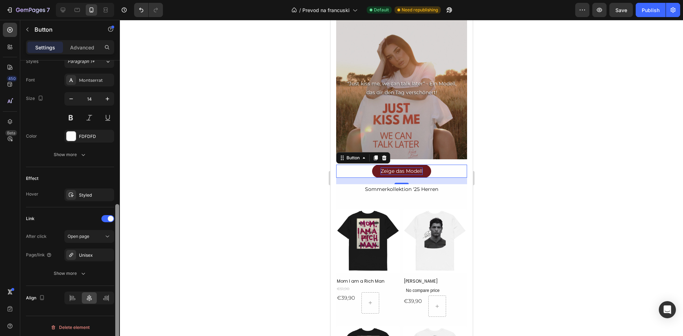
scroll to position [270, 0]
drag, startPoint x: 117, startPoint y: 210, endPoint x: 110, endPoint y: 287, distance: 78.2
click at [110, 288] on div "Size Width Auto Height Auto Padding 8, 24, 8, 24 Background Color 6D191D Image …" at bounding box center [70, 208] width 100 height 296
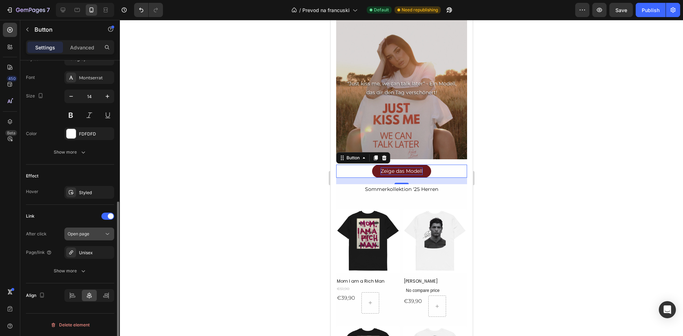
click at [88, 234] on span "Open page" at bounding box center [79, 233] width 22 height 5
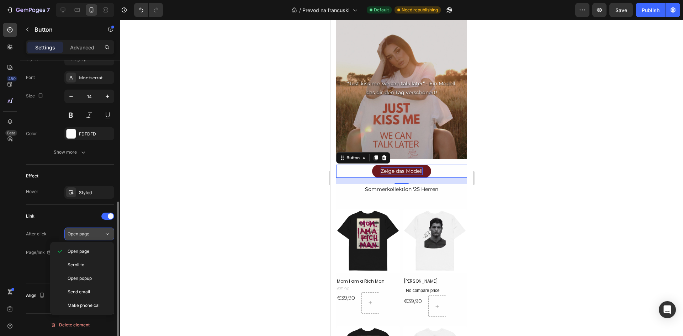
click at [91, 231] on div "Open page" at bounding box center [86, 234] width 36 height 6
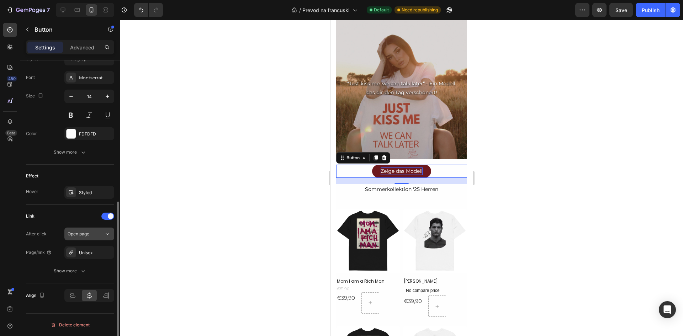
click at [88, 231] on span "Open page" at bounding box center [79, 234] width 22 height 6
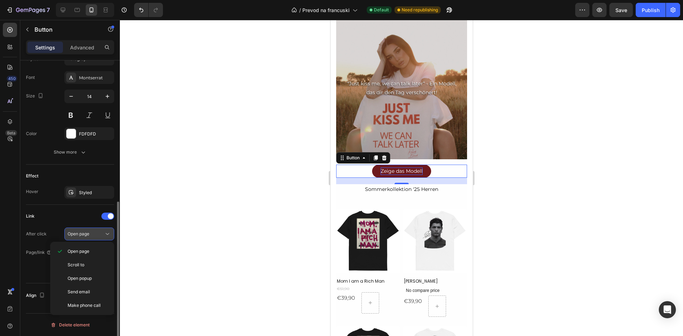
click at [82, 233] on span "Open page" at bounding box center [79, 233] width 22 height 5
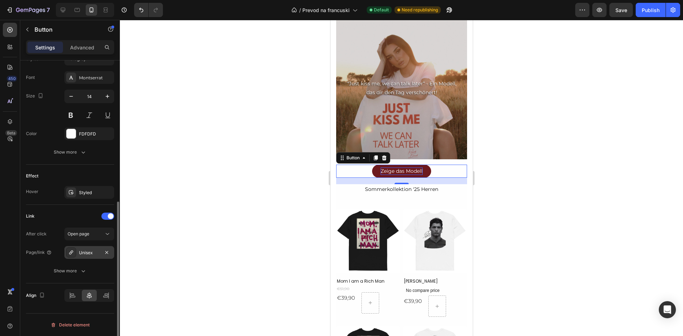
click at [87, 259] on div "Unisex" at bounding box center [89, 252] width 50 height 13
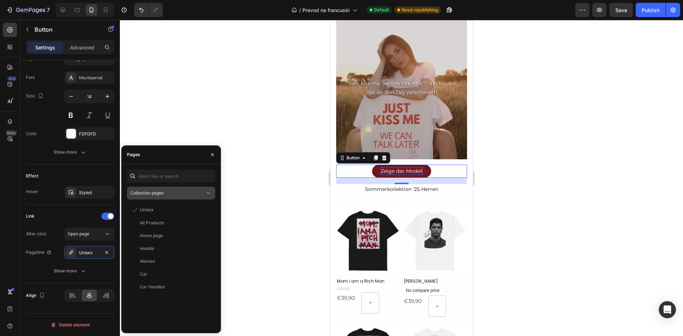
click at [166, 190] on div "Collection pages" at bounding box center [171, 193] width 82 height 7
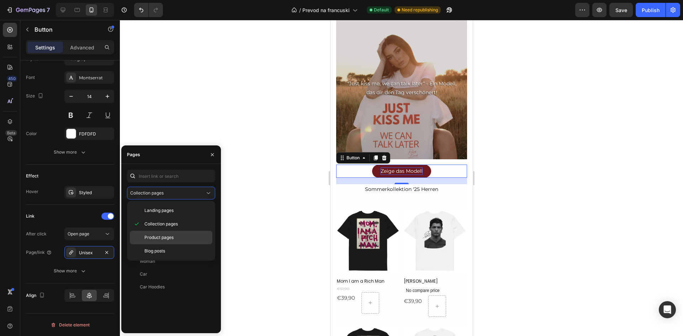
click at [173, 237] on span "Product pages" at bounding box center [158, 237] width 29 height 6
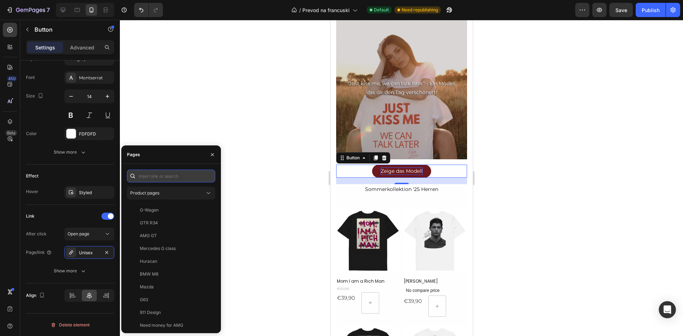
click at [170, 179] on input "text" at bounding box center [171, 176] width 88 height 13
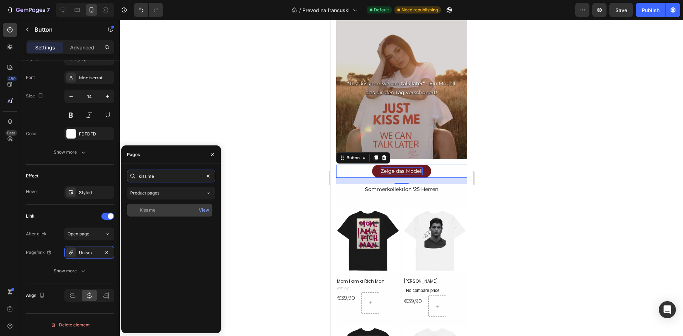
type input "kiss me"
click at [172, 213] on div "Kiss me View" at bounding box center [169, 210] width 85 height 13
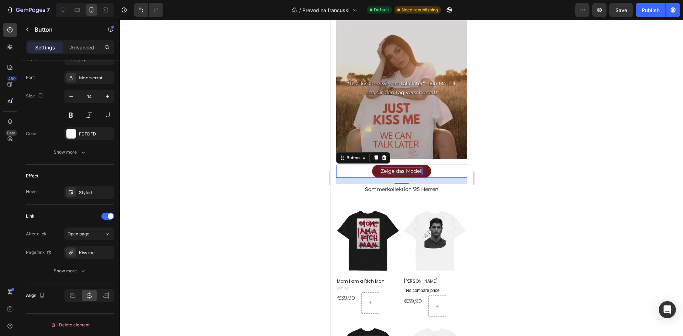
click at [258, 228] on div at bounding box center [401, 178] width 563 height 316
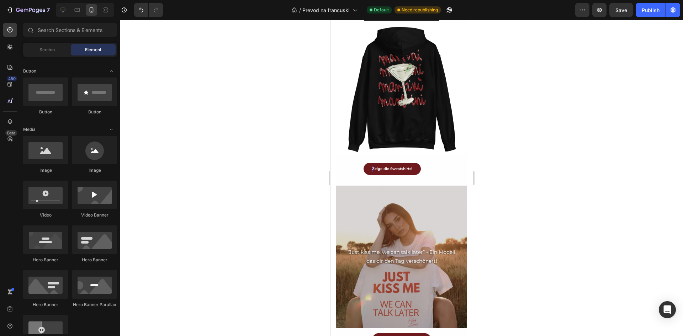
scroll to position [635, 0]
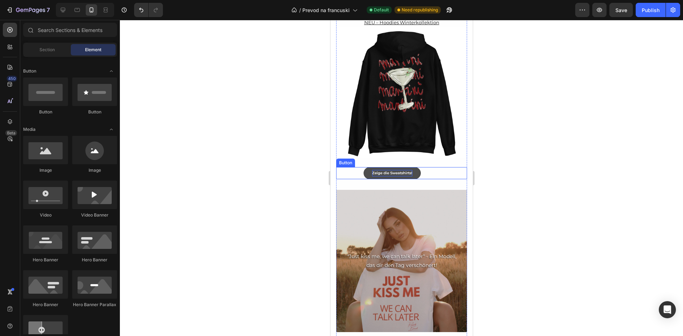
click at [417, 167] on link "Zeige die Sweatshirts!" at bounding box center [391, 173] width 57 height 12
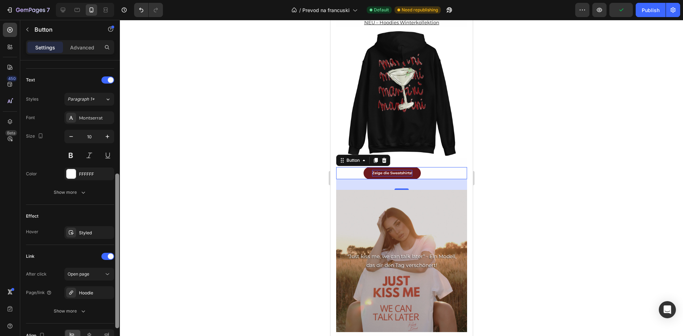
drag, startPoint x: 117, startPoint y: 208, endPoint x: 112, endPoint y: 329, distance: 120.7
click at [112, 329] on div "Size Width Auto Height Auto Padding 8, 24, 8, 24 Background Color 6D191D Image …" at bounding box center [70, 208] width 100 height 296
click at [222, 205] on div at bounding box center [401, 178] width 563 height 316
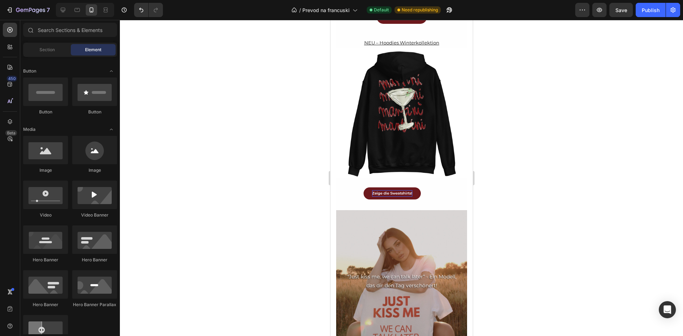
scroll to position [594, 0]
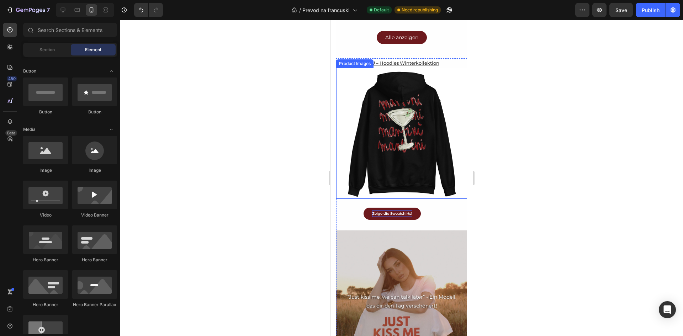
click at [417, 145] on img at bounding box center [401, 133] width 131 height 131
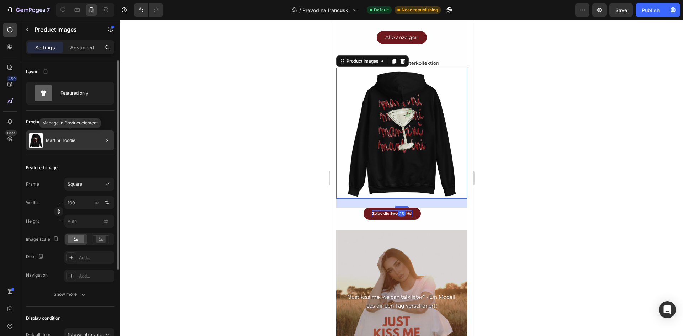
click at [71, 137] on div "Martini Hoodie" at bounding box center [70, 141] width 88 height 20
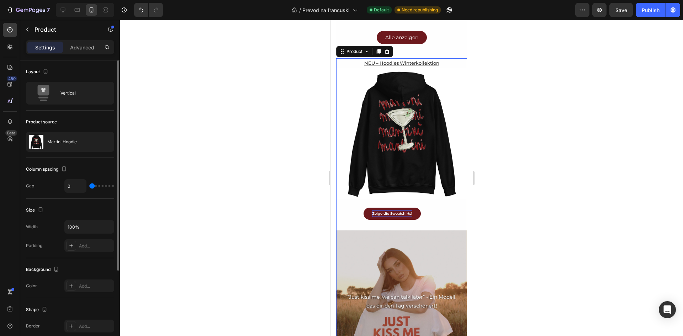
click at [158, 155] on div at bounding box center [401, 178] width 563 height 316
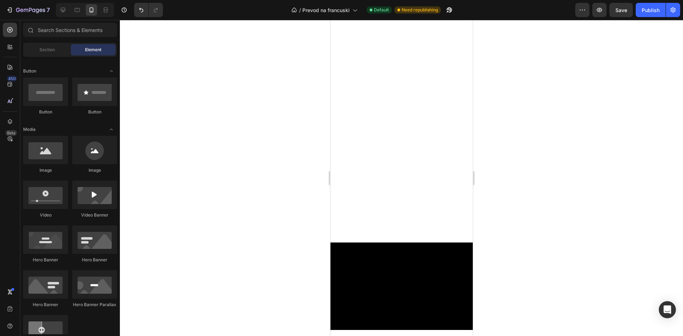
scroll to position [0, 0]
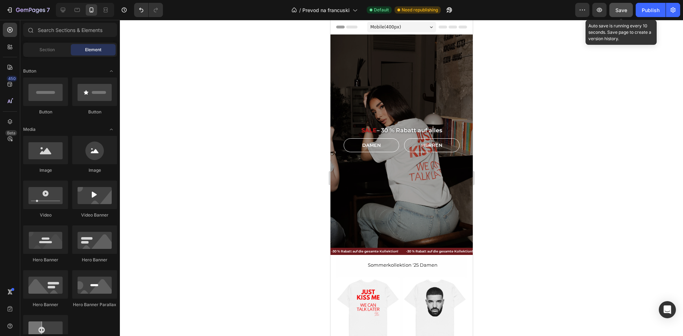
click at [625, 11] on span "Save" at bounding box center [621, 10] width 12 height 6
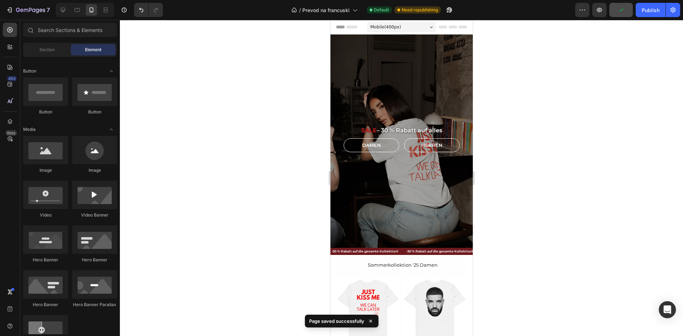
drag, startPoint x: 653, startPoint y: 13, endPoint x: 654, endPoint y: 19, distance: 5.7
click at [654, 14] on div "Publish" at bounding box center [651, 9] width 18 height 7
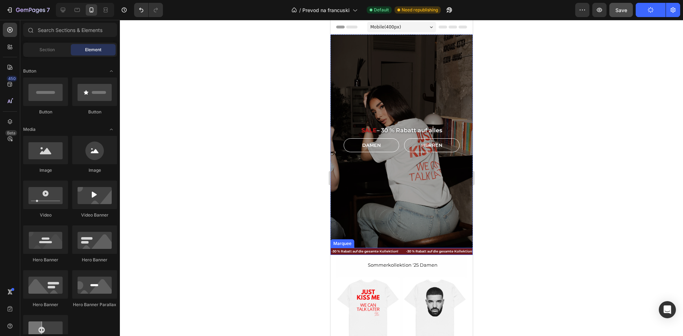
click at [399, 248] on div "-30 % Rabatt auf die gesamte Kollektion! Text" at bounding box center [367, 251] width 75 height 7
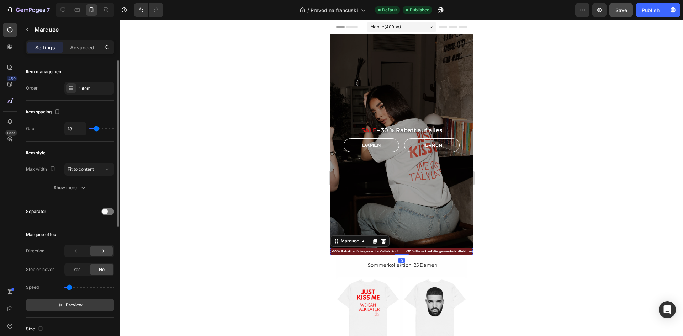
click at [79, 303] on span "Preview" at bounding box center [74, 305] width 17 height 7
click at [10, 12] on icon "button" at bounding box center [10, 9] width 3 height 5
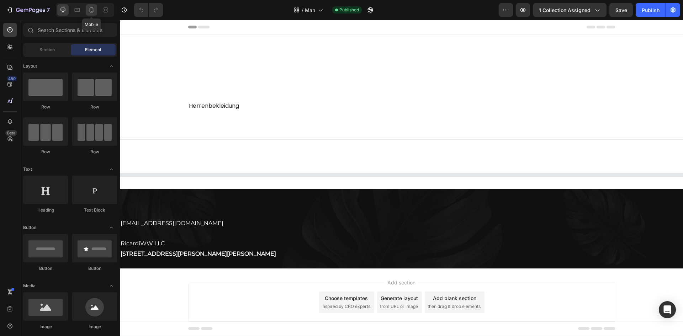
click at [91, 14] on div at bounding box center [91, 9] width 11 height 11
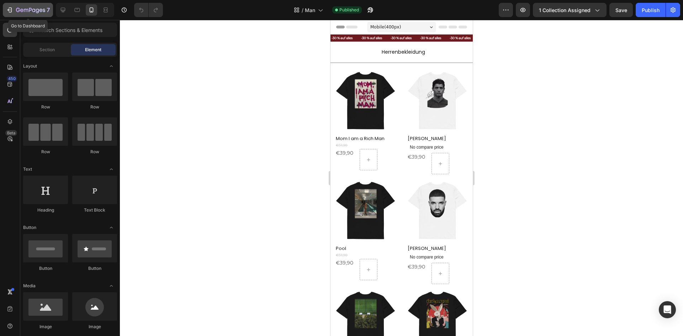
click at [19, 4] on button "7" at bounding box center [28, 10] width 50 height 14
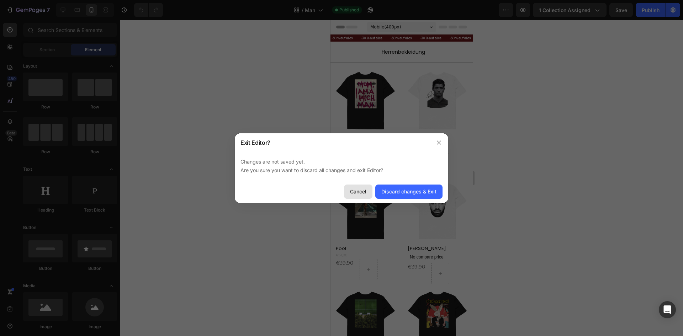
click at [359, 188] on div "Cancel" at bounding box center [358, 191] width 16 height 7
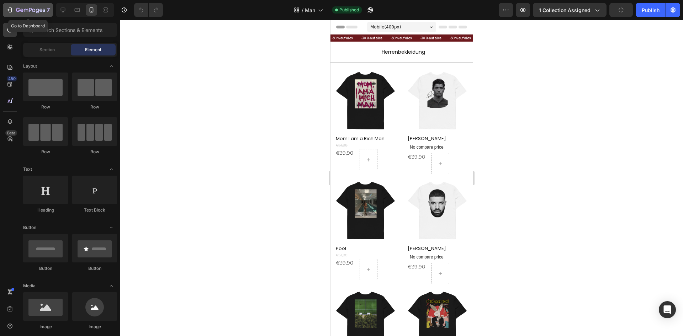
click at [30, 16] on button "7" at bounding box center [28, 10] width 50 height 14
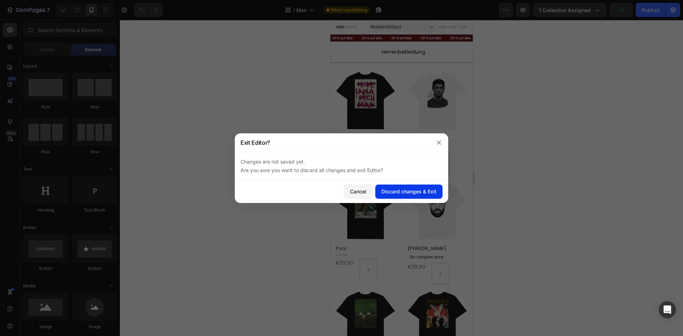
click at [408, 195] on div "Discard changes & Exit" at bounding box center [408, 191] width 55 height 7
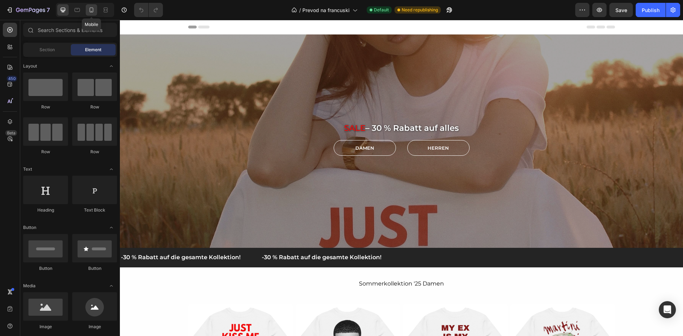
click at [92, 13] on icon at bounding box center [91, 9] width 7 height 7
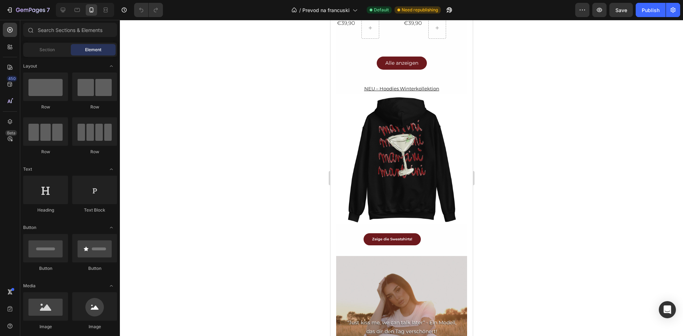
scroll to position [573, 0]
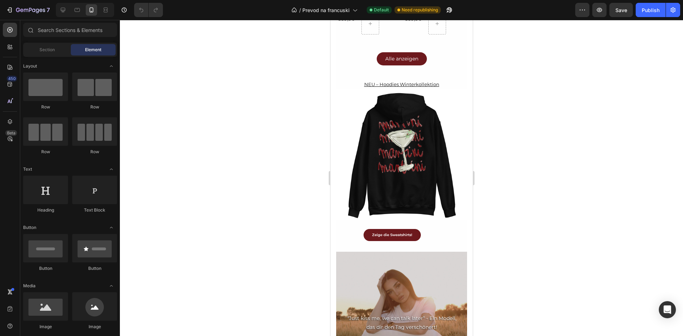
drag, startPoint x: 802, startPoint y: 89, endPoint x: 803, endPoint y: 181, distance: 92.5
click at [428, 229] on div "Zeige die Sweatshirts! Button" at bounding box center [401, 235] width 131 height 12
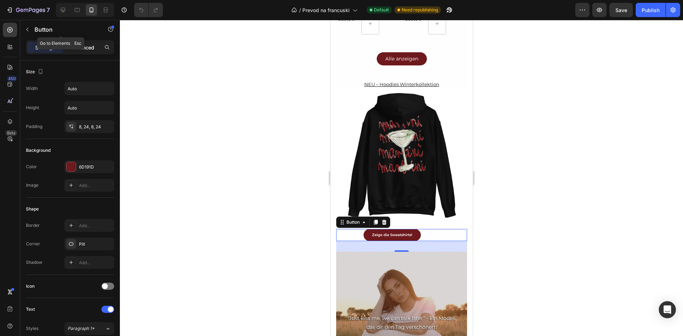
click at [73, 43] on div "Advanced" at bounding box center [82, 47] width 36 height 11
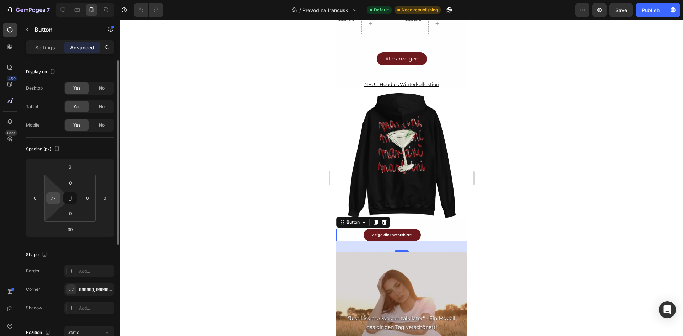
click at [58, 197] on input "77" at bounding box center [53, 198] width 11 height 11
click at [360, 53] on div "Alle anzeigen Button" at bounding box center [401, 58] width 131 height 13
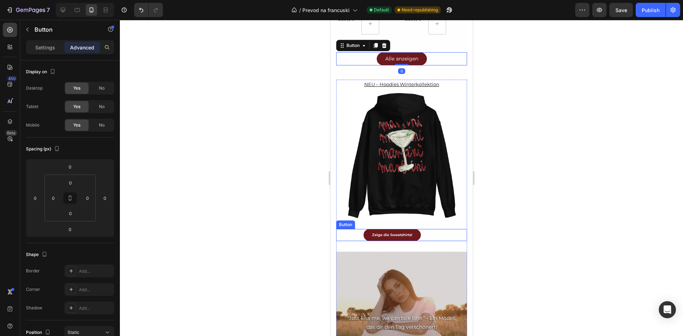
click at [351, 229] on div "Zeige die Sweatshirts! Button" at bounding box center [401, 235] width 131 height 12
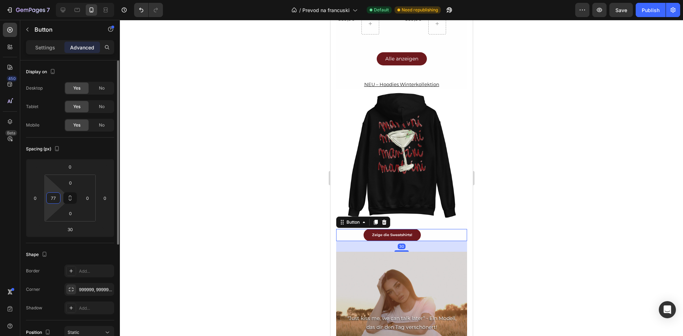
click at [56, 195] on input "77" at bounding box center [53, 198] width 11 height 11
type input "9"
type input "100"
click at [240, 198] on div at bounding box center [401, 178] width 563 height 316
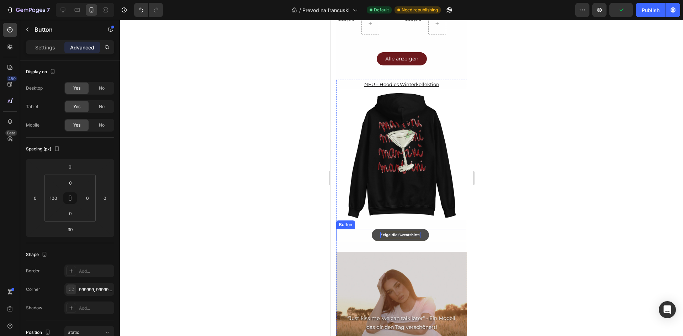
click at [414, 233] on strong "Zeige die Sweatshirts!" at bounding box center [400, 235] width 40 height 5
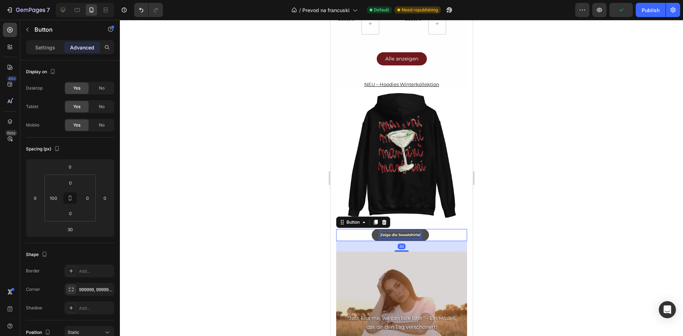
click at [412, 233] on strong "Zeige die Sweatshirts!" at bounding box center [400, 235] width 40 height 5
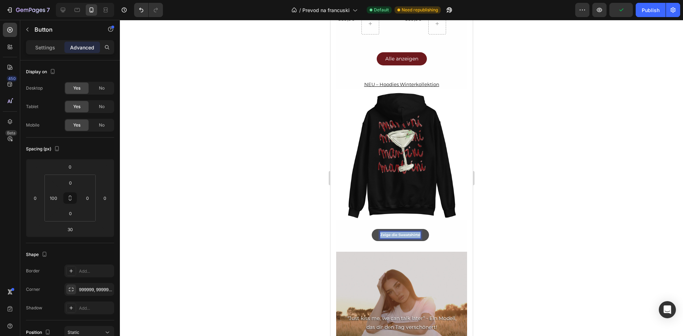
click at [412, 233] on strong "Zeige die Sweatshirts!" at bounding box center [400, 235] width 40 height 5
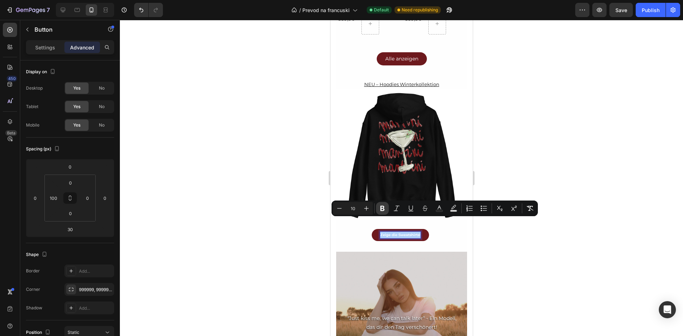
click at [381, 211] on icon "Editor contextual toolbar" at bounding box center [382, 208] width 4 height 5
click at [45, 42] on div "Settings" at bounding box center [45, 47] width 36 height 11
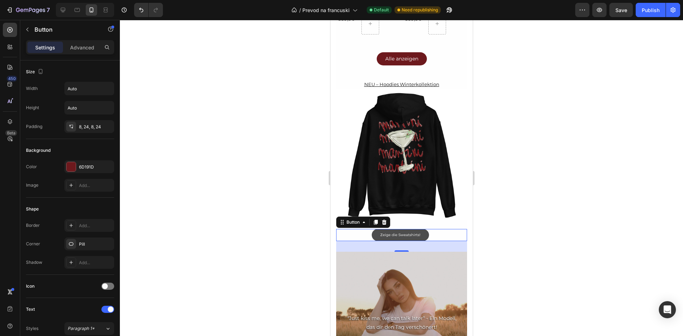
click at [392, 229] on link "Zeige die Sweatshirts!" at bounding box center [399, 235] width 57 height 12
click at [391, 232] on p "Zeige die Sweatshirts!" at bounding box center [400, 235] width 40 height 6
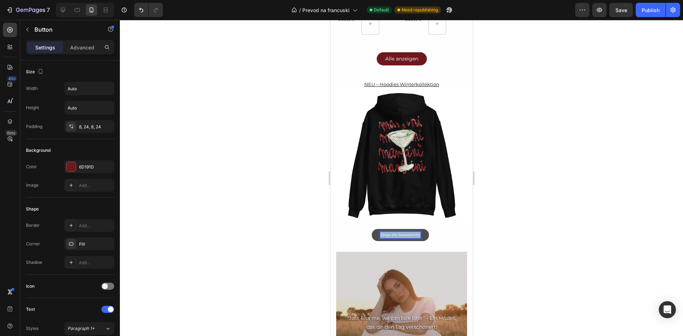
click at [391, 232] on p "Zeige die Sweatshirts!" at bounding box center [400, 235] width 40 height 6
click at [394, 55] on p "Alle anzeigen" at bounding box center [401, 58] width 33 height 7
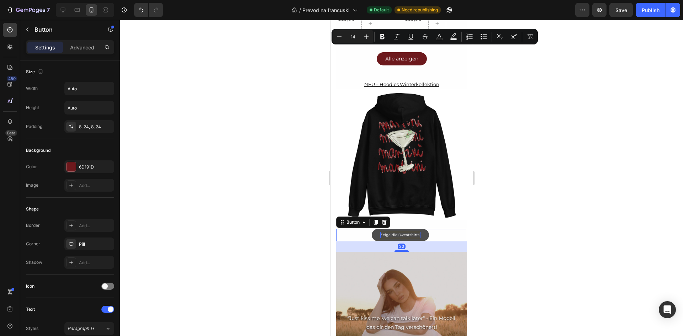
click at [389, 232] on p "Zeige die Sweatshirts!" at bounding box center [400, 235] width 40 height 6
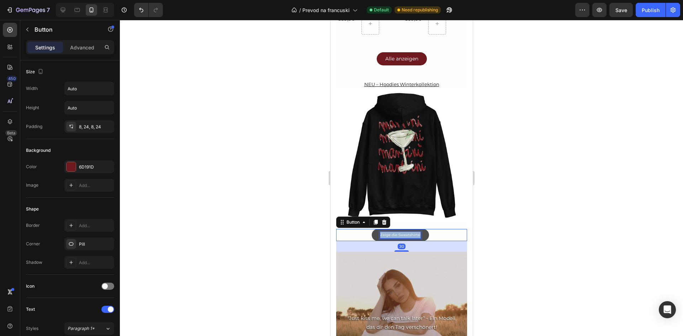
click at [389, 232] on p "Zeige die Sweatshirts!" at bounding box center [400, 235] width 40 height 6
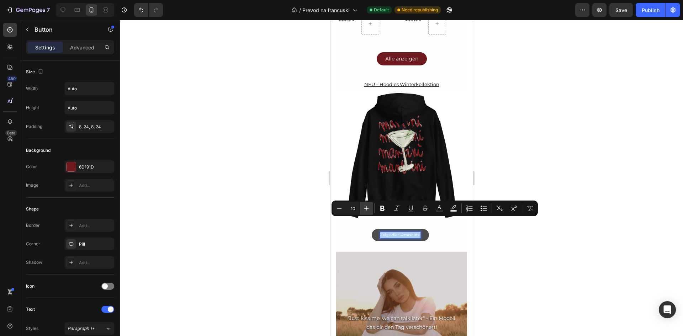
click at [366, 210] on icon "Editor contextual toolbar" at bounding box center [366, 208] width 7 height 7
type input "14"
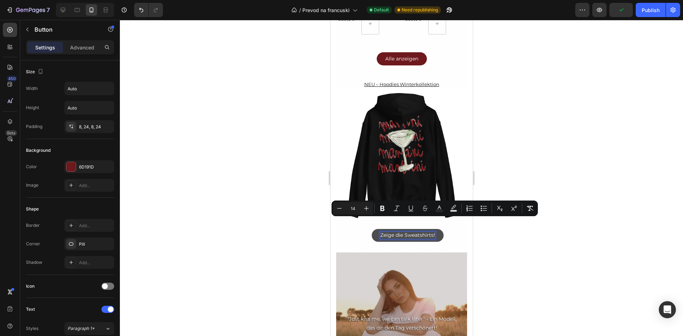
click at [364, 229] on div "Zeige die Sweatshirts! Button 30" at bounding box center [401, 235] width 131 height 13
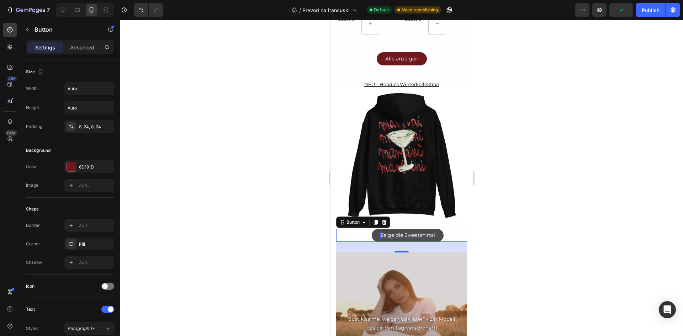
click at [361, 229] on div "Zeige die Sweatshirts! Button 30" at bounding box center [401, 235] width 131 height 13
click at [75, 44] on p "Advanced" at bounding box center [82, 47] width 24 height 7
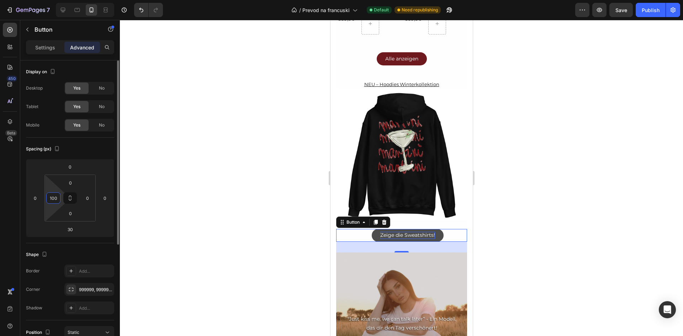
click at [55, 202] on input "100" at bounding box center [53, 198] width 11 height 11
type input "7"
type input "8"
type input "7"
type input "70"
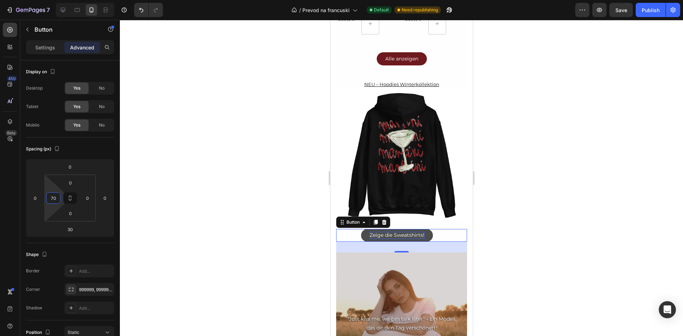
click at [277, 239] on div at bounding box center [401, 178] width 563 height 316
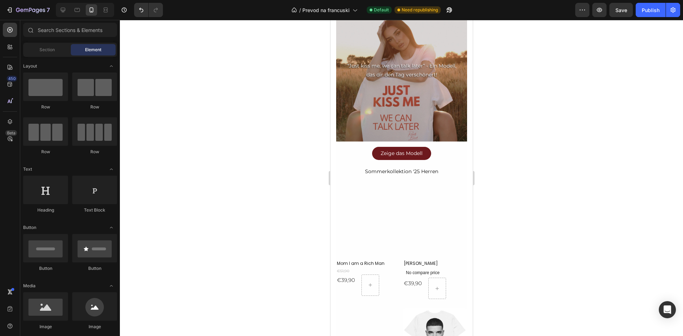
scroll to position [849, 0]
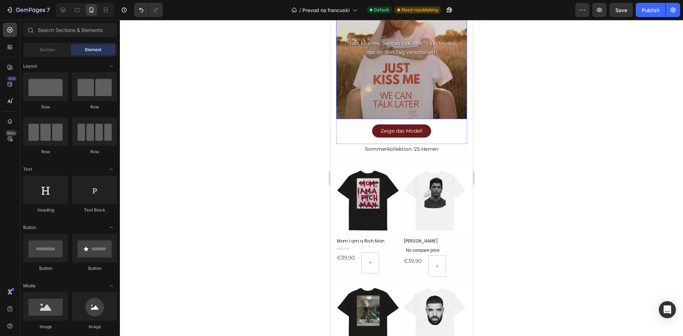
click at [437, 100] on div "Overlay" at bounding box center [401, 48] width 131 height 142
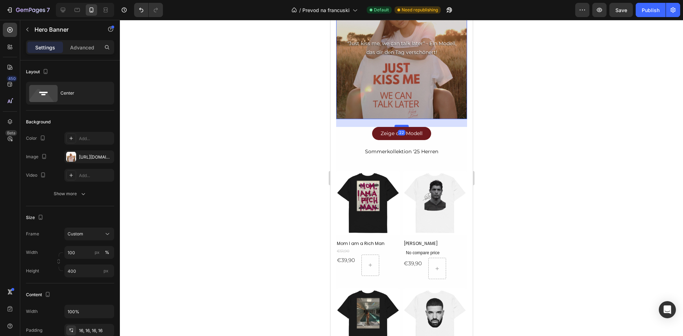
click at [403, 125] on div at bounding box center [401, 126] width 14 height 2
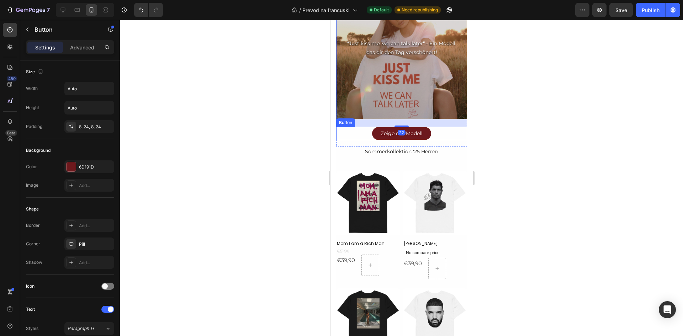
click at [441, 127] on div "Zeige das Modell Button" at bounding box center [401, 133] width 131 height 13
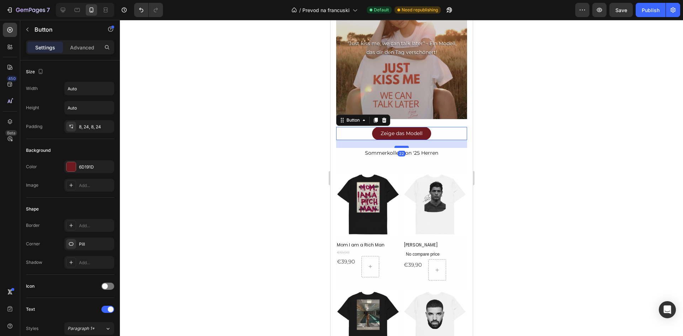
click at [403, 146] on div at bounding box center [401, 147] width 14 height 2
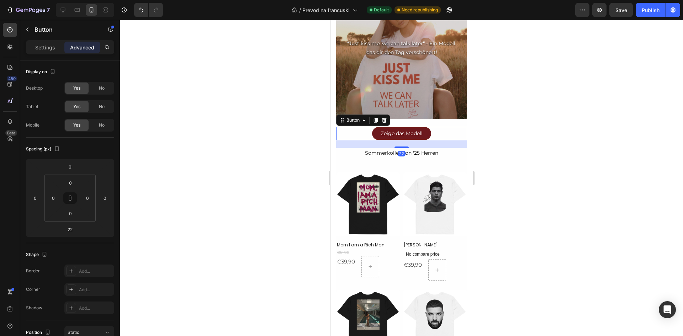
click at [526, 143] on div at bounding box center [401, 178] width 563 height 316
click at [438, 127] on div "Zeige das Modell Button" at bounding box center [401, 133] width 131 height 13
click at [399, 147] on div at bounding box center [401, 148] width 14 height 2
type input "25"
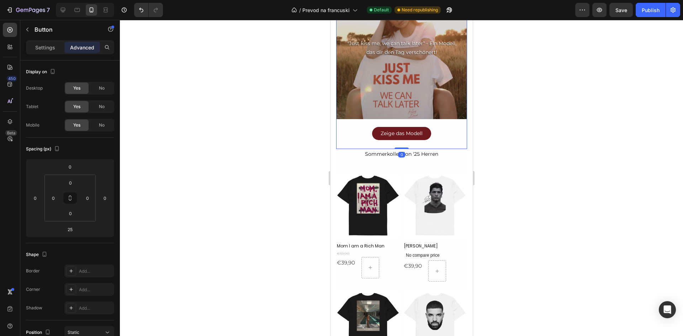
click at [444, 110] on div "Zeige die Sweatshirts! Button “Just kiss me, we can talk later“ - Ein Modell, d…" at bounding box center [401, 51] width 131 height 196
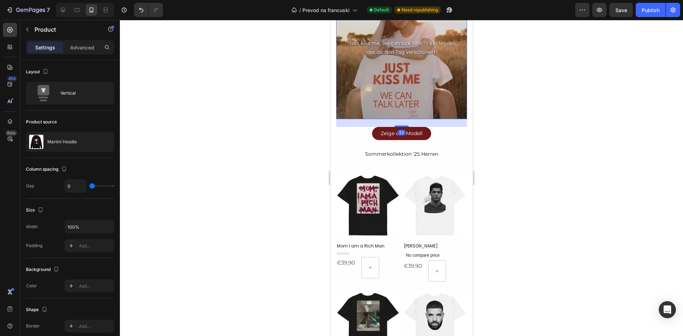
click at [421, 100] on div "Overlay" at bounding box center [401, 48] width 131 height 142
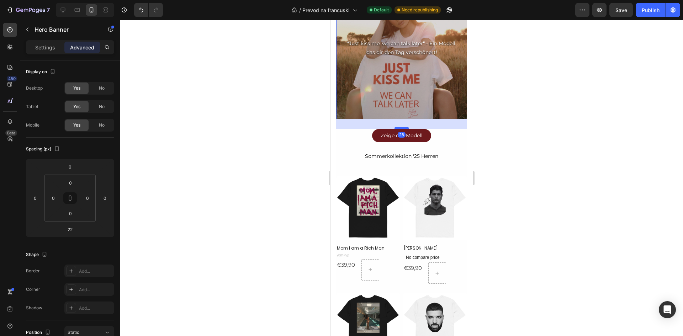
click at [399, 127] on div at bounding box center [401, 128] width 14 height 2
type input "29"
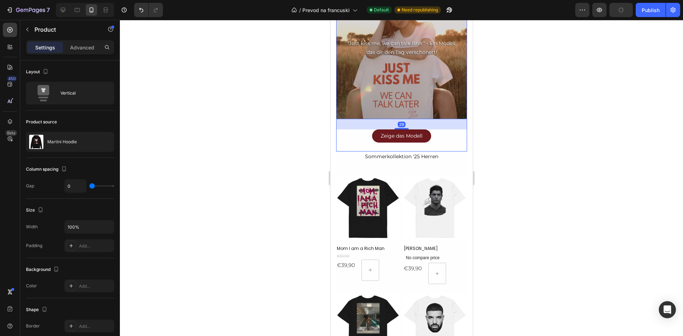
click at [402, 134] on div "Zeige das Modell Button" at bounding box center [401, 140] width 131 height 22
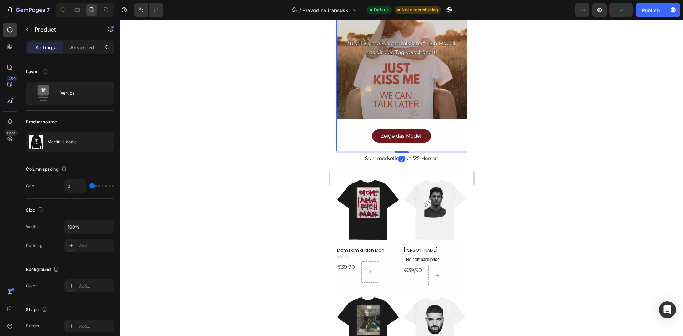
click at [400, 151] on div at bounding box center [401, 152] width 14 height 2
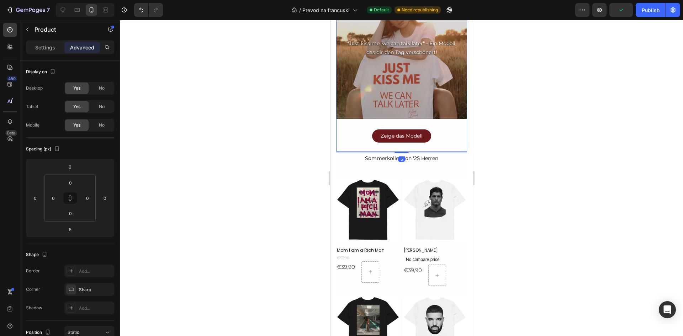
click at [565, 152] on div at bounding box center [401, 178] width 563 height 316
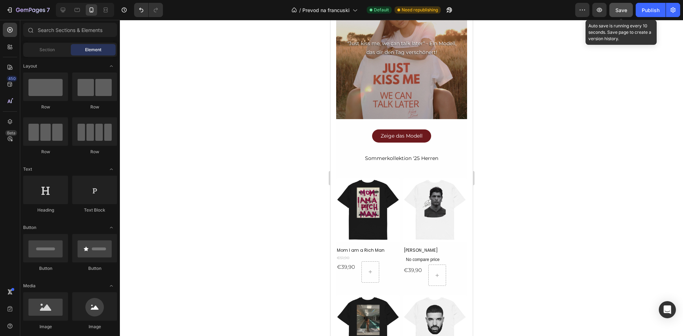
click at [624, 8] on span "Save" at bounding box center [621, 10] width 12 height 6
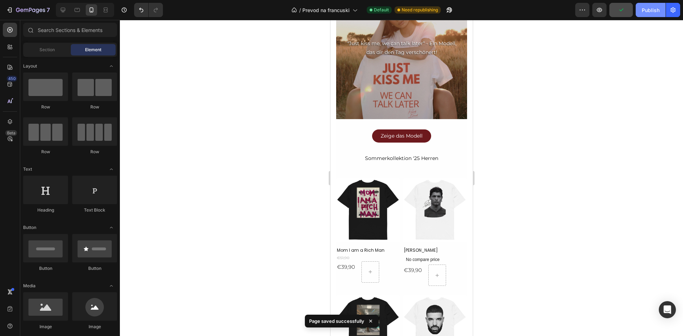
click at [652, 12] on div "Publish" at bounding box center [651, 9] width 18 height 7
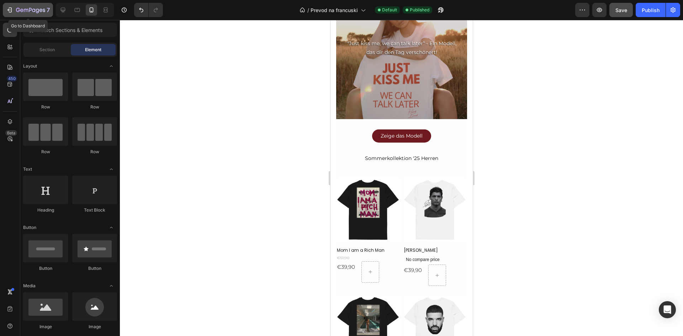
click at [7, 12] on icon "button" at bounding box center [9, 9] width 7 height 7
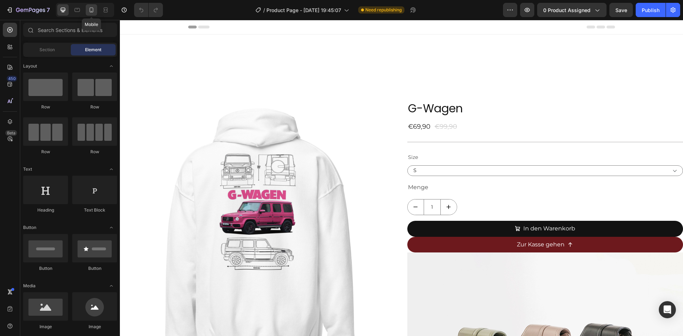
click at [90, 9] on icon at bounding box center [92, 9] width 4 height 5
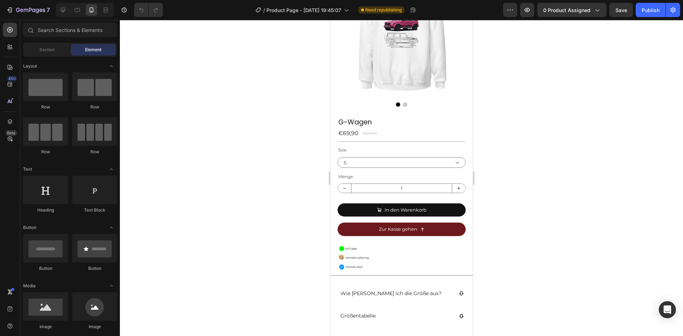
scroll to position [110, 0]
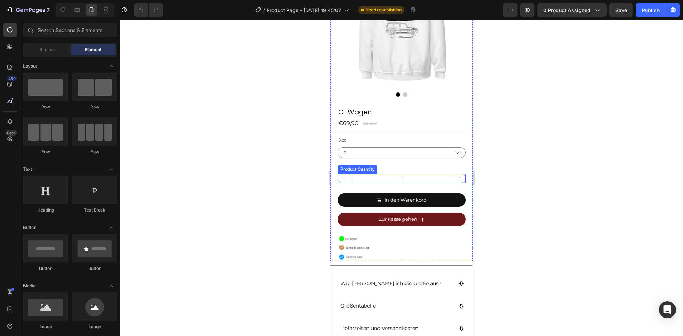
click at [440, 174] on input "1" at bounding box center [401, 178] width 101 height 9
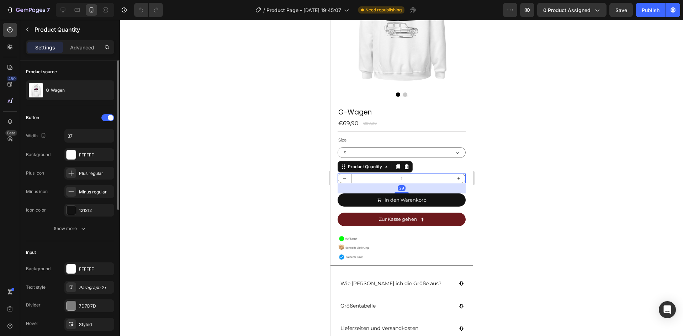
click at [80, 237] on div "Button Width 37 Background FFFFFF Plus icon Plus regular Minus icon Minus regul…" at bounding box center [70, 173] width 88 height 135
click at [81, 234] on button "Show more" at bounding box center [70, 228] width 88 height 13
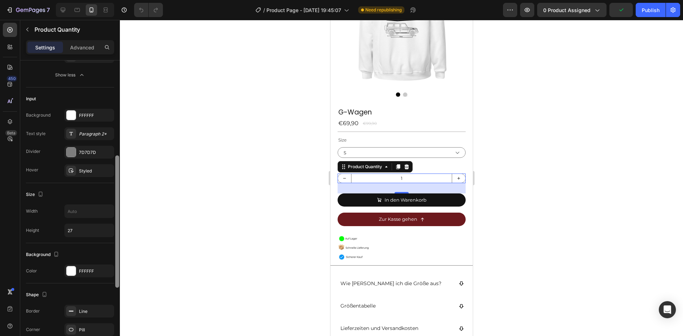
scroll to position [247, 0]
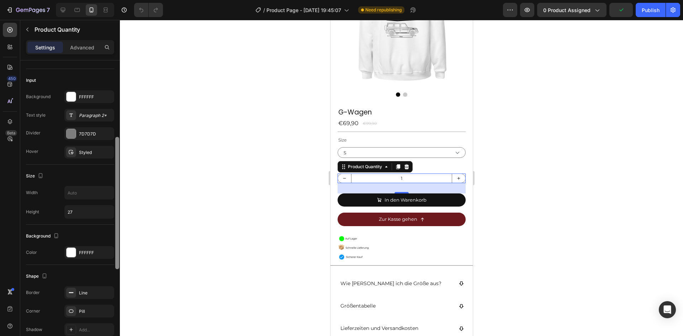
drag, startPoint x: 118, startPoint y: 201, endPoint x: 112, endPoint y: 322, distance: 121.4
click at [114, 325] on div "Product source G-Wagen Button Width 37 Background FFFFFF Plus icon Plus regular…" at bounding box center [70, 208] width 100 height 296
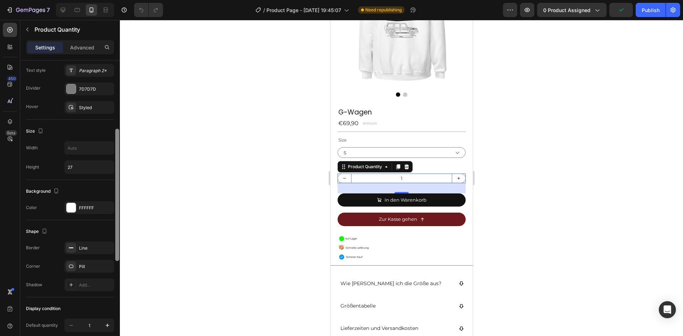
scroll to position [365, 0]
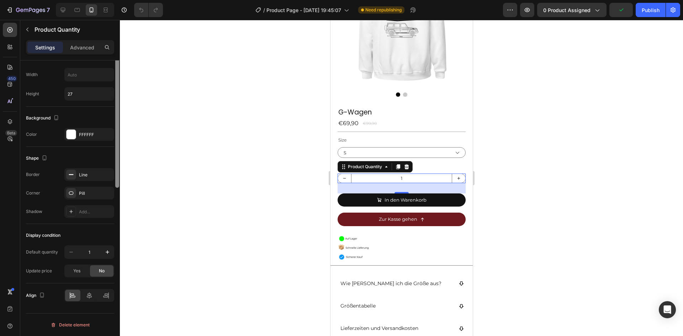
drag, startPoint x: 117, startPoint y: 205, endPoint x: 121, endPoint y: 278, distance: 73.4
click at [123, 0] on div "7 Version history / Product Page - Mar 10, 19:45:07 Need republishing Preview 0…" at bounding box center [341, 0] width 683 height 0
click at [80, 41] on div "Settings Advanced" at bounding box center [70, 47] width 88 height 14
click at [80, 46] on p "Advanced" at bounding box center [82, 47] width 24 height 7
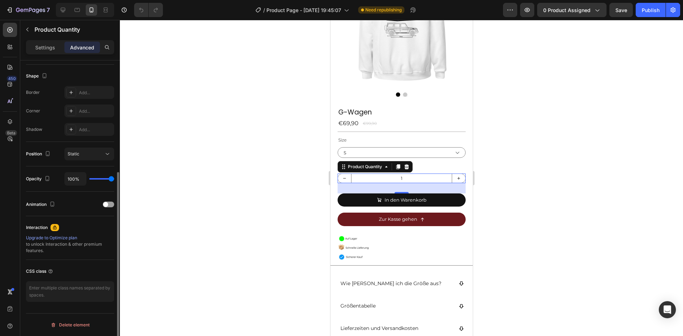
scroll to position [179, 0]
click at [351, 174] on input "1" at bounding box center [401, 178] width 101 height 9
click at [51, 47] on p "Settings" at bounding box center [45, 47] width 20 height 7
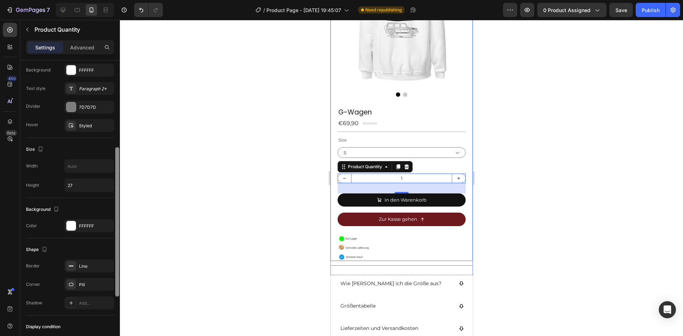
drag, startPoint x: 118, startPoint y: 185, endPoint x: 116, endPoint y: 196, distance: 11.2
click at [116, 196] on div at bounding box center [117, 221] width 4 height 149
click at [87, 184] on input "27" at bounding box center [89, 183] width 49 height 13
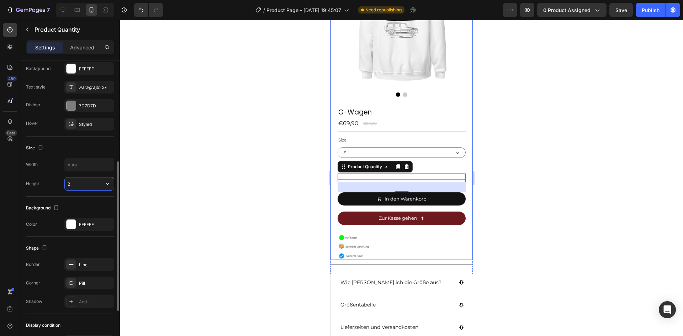
type input "27"
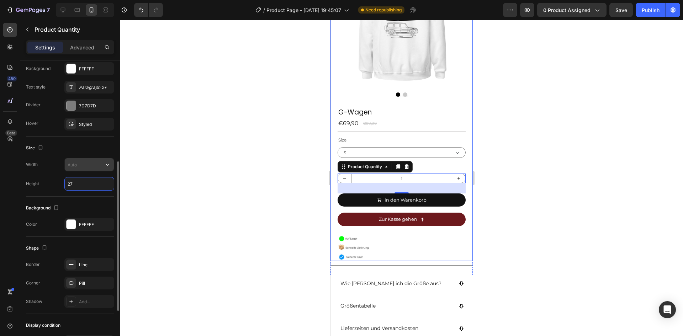
click at [83, 164] on input "text" at bounding box center [89, 164] width 49 height 13
type input "1"
type input "3"
type input "6"
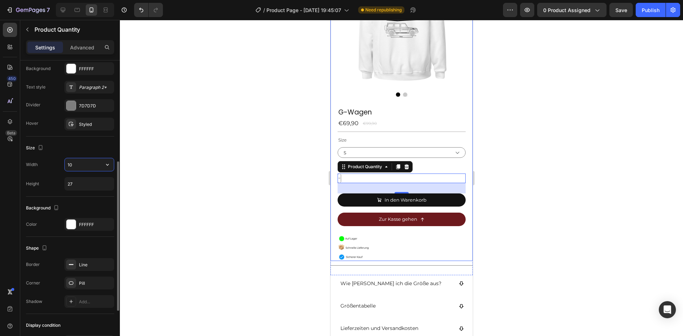
type input "1"
type input "2"
type input "120"
click at [292, 231] on div at bounding box center [401, 178] width 563 height 316
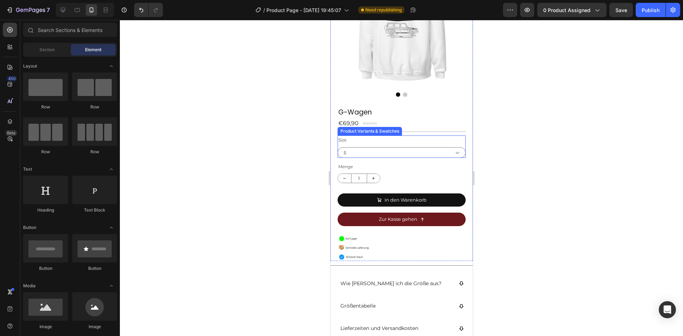
click at [354, 136] on div "Size S M L XL 2XL 3XL" at bounding box center [401, 147] width 128 height 23
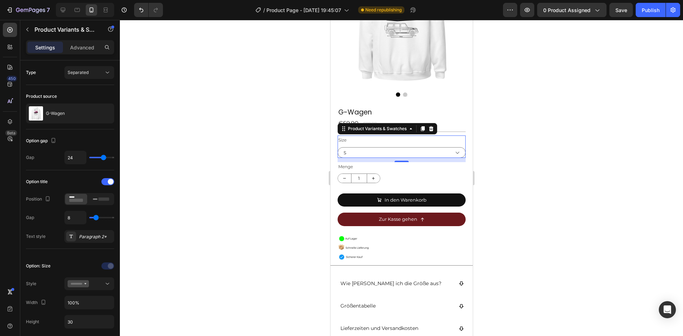
click at [495, 154] on div at bounding box center [401, 178] width 563 height 316
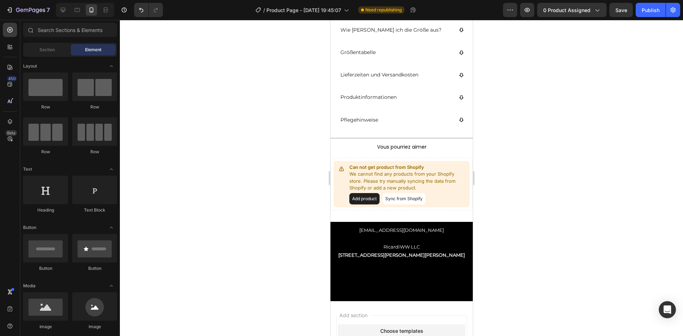
scroll to position [359, 0]
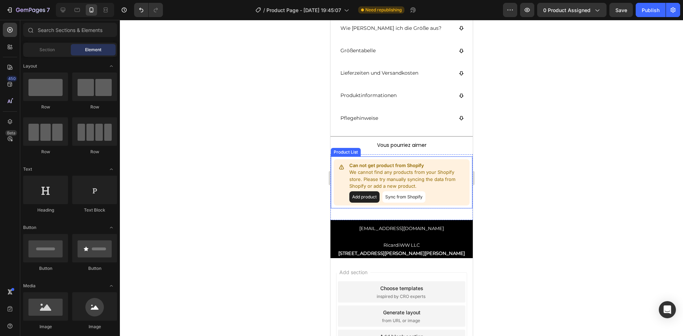
click at [406, 167] on p "Can not get product from Shopify" at bounding box center [407, 165] width 117 height 7
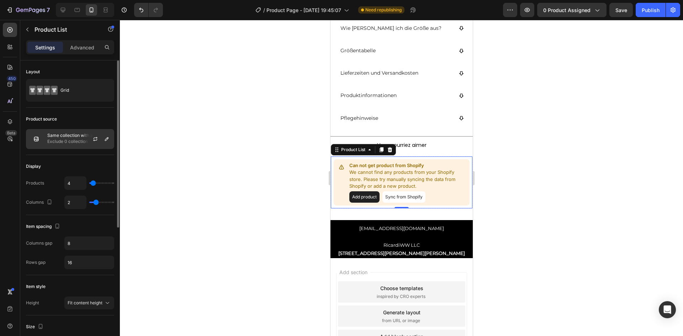
click at [67, 133] on p "Same collection with assigned product" at bounding box center [79, 135] width 64 height 5
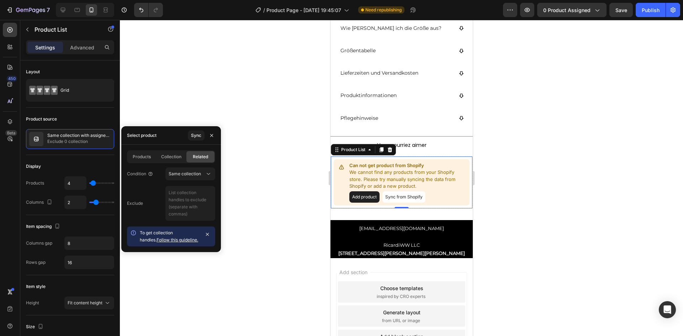
click at [247, 138] on div at bounding box center [401, 178] width 563 height 316
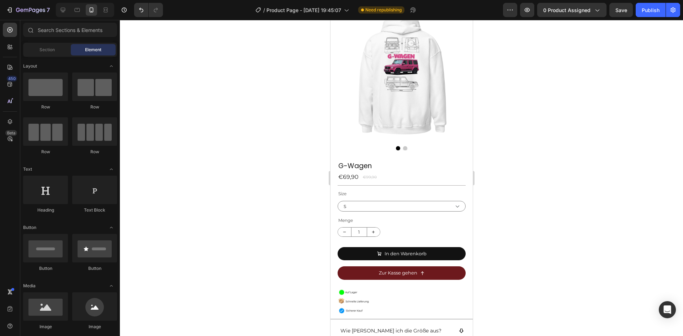
scroll to position [0, 0]
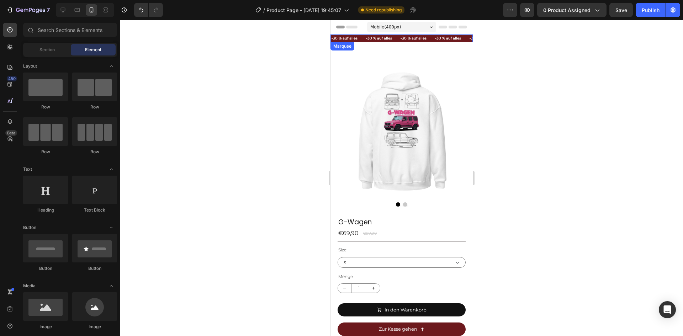
click at [395, 38] on div "-30 % auf alles Text" at bounding box center [382, 39] width 35 height 8
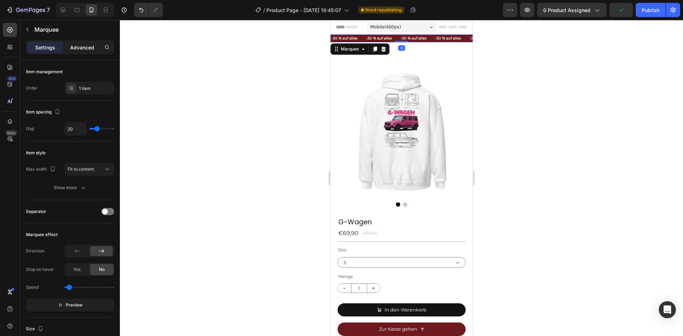
click at [78, 49] on p "Advanced" at bounding box center [82, 47] width 24 height 7
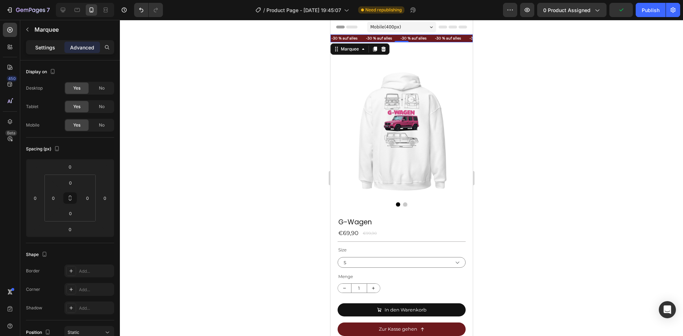
click at [52, 49] on p "Settings" at bounding box center [45, 47] width 20 height 7
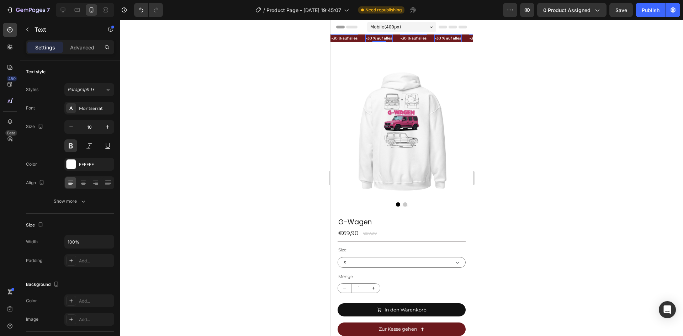
click at [375, 38] on p "-30 % auf alles" at bounding box center [379, 38] width 26 height 6
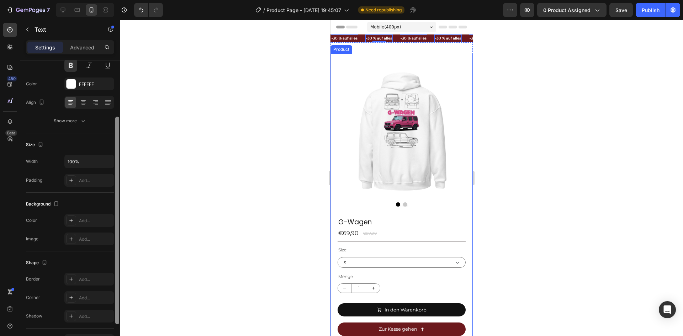
scroll to position [82, 0]
drag, startPoint x: 117, startPoint y: 170, endPoint x: 114, endPoint y: 228, distance: 57.7
click at [114, 228] on div "Text style Styles Paragraph 1* Font Montserrat Size 10 Color FFFFFF Align Show …" at bounding box center [70, 208] width 100 height 296
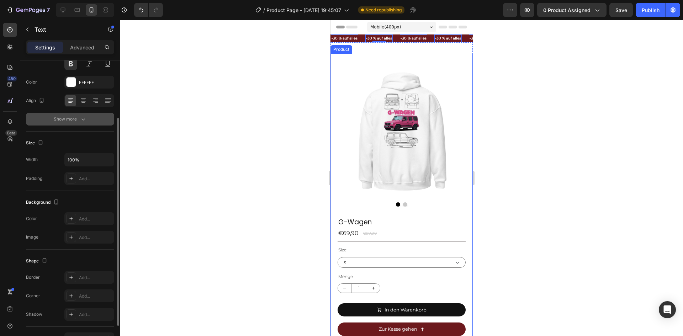
click at [72, 119] on div "Show more" at bounding box center [70, 119] width 33 height 7
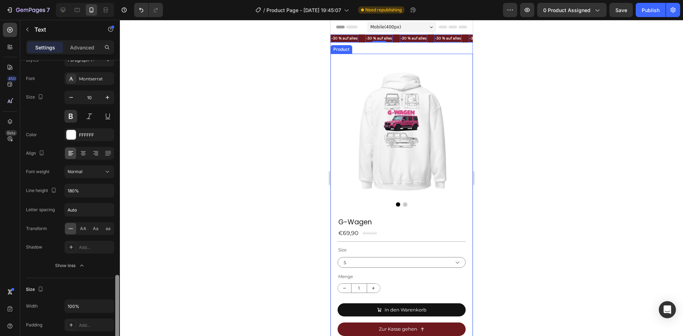
scroll to position [0, 0]
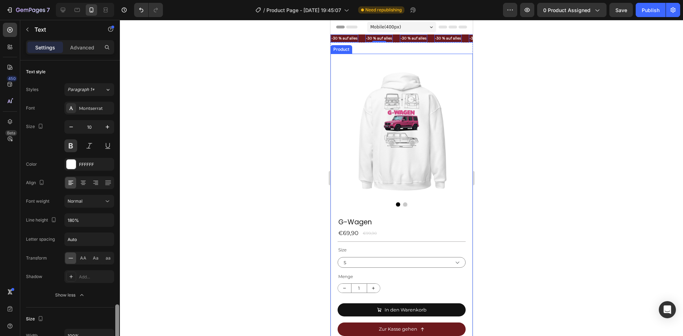
drag, startPoint x: 118, startPoint y: 153, endPoint x: 200, endPoint y: 43, distance: 137.4
click at [198, 0] on div "7 Version history / Product Page - Mar 10, 19:45:07 Need republishing Preview 0…" at bounding box center [341, 0] width 683 height 0
click at [657, 10] on div "Publish" at bounding box center [651, 9] width 18 height 7
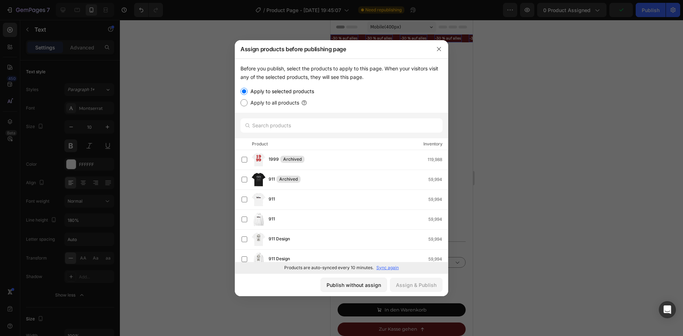
click at [245, 103] on input "Apply to all products" at bounding box center [243, 102] width 7 height 7
radio input "true"
click at [427, 283] on div "Assign & Publish" at bounding box center [416, 284] width 41 height 7
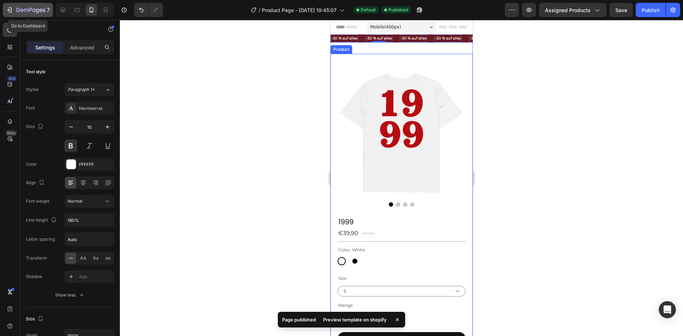
click at [20, 13] on icon "button" at bounding box center [30, 10] width 29 height 6
